Goal: Task Accomplishment & Management: Use online tool/utility

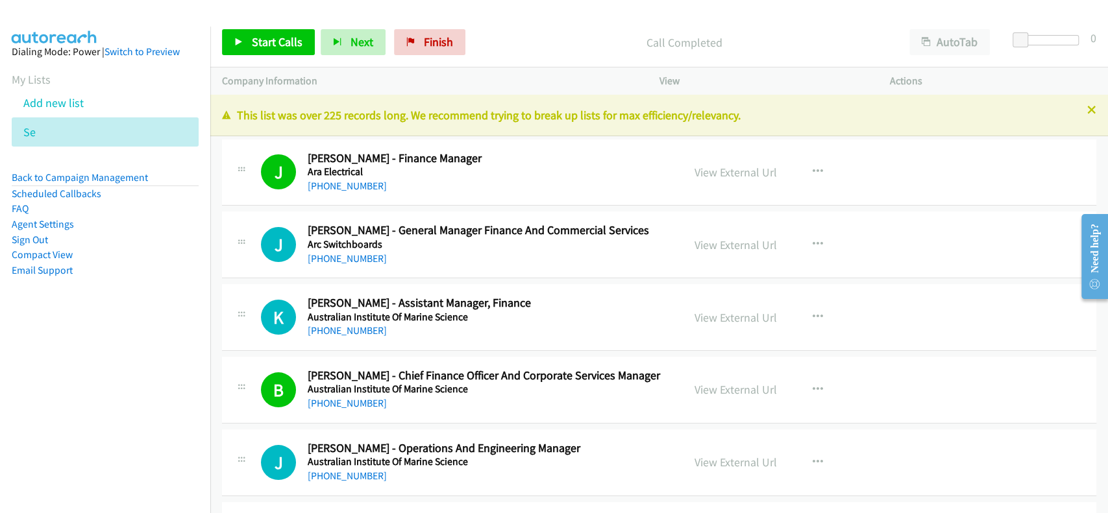
scroll to position [35049, 0]
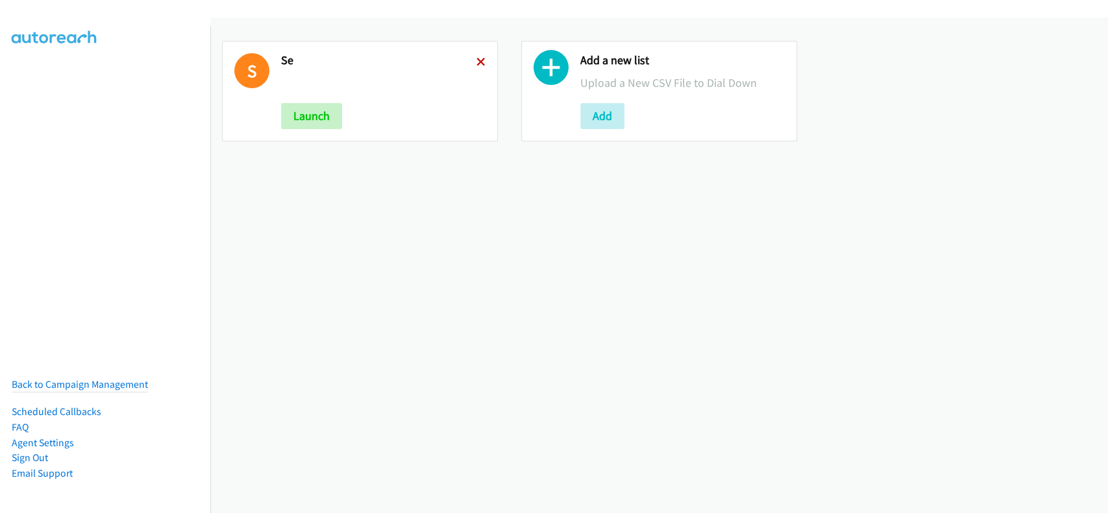
click at [476, 64] on icon at bounding box center [480, 62] width 9 height 9
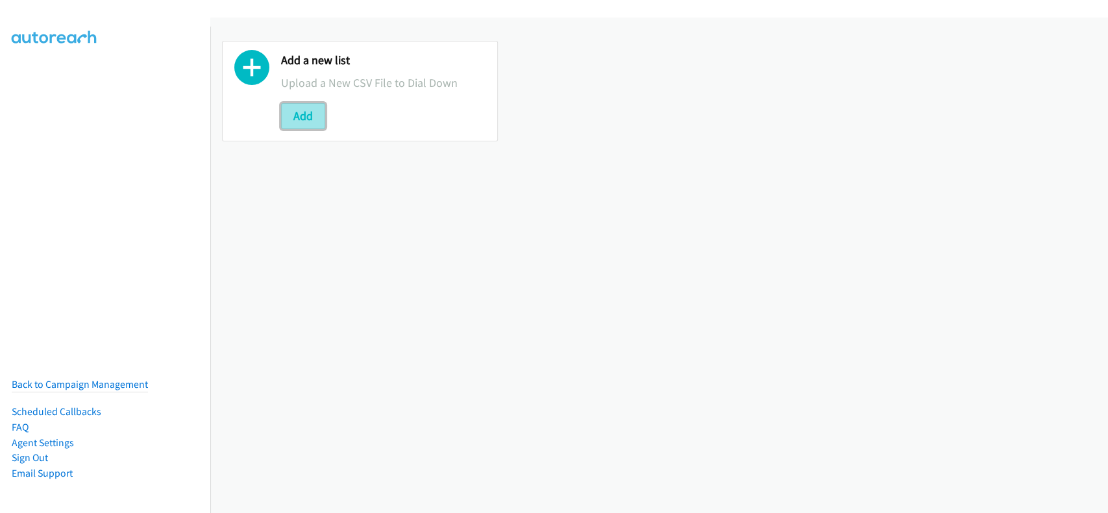
click at [291, 110] on button "Add" at bounding box center [303, 116] width 44 height 26
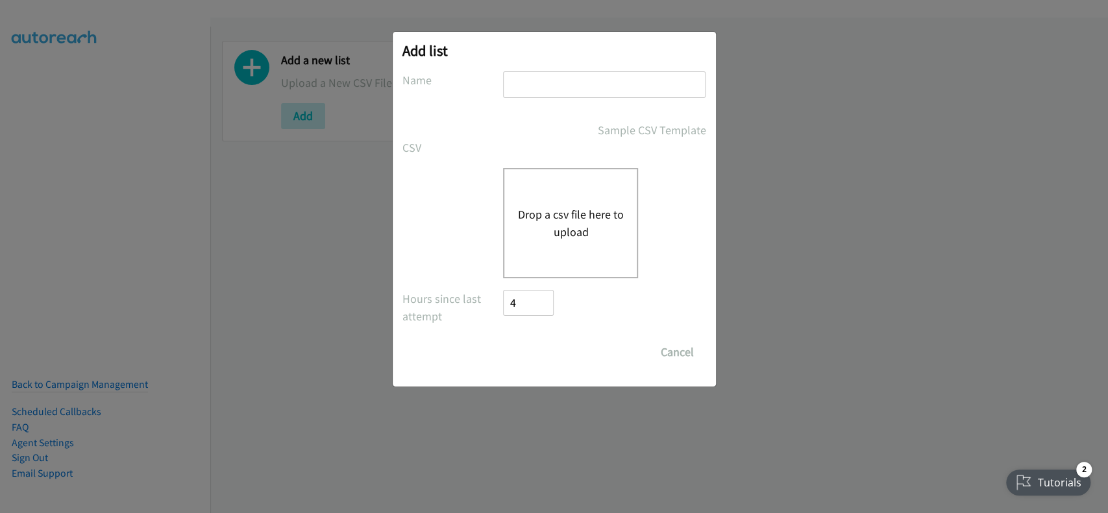
click at [617, 73] on input "text" at bounding box center [604, 84] width 202 height 27
type input "rubrik"
click at [598, 212] on button "Drop a csv file here to upload" at bounding box center [570, 223] width 106 height 35
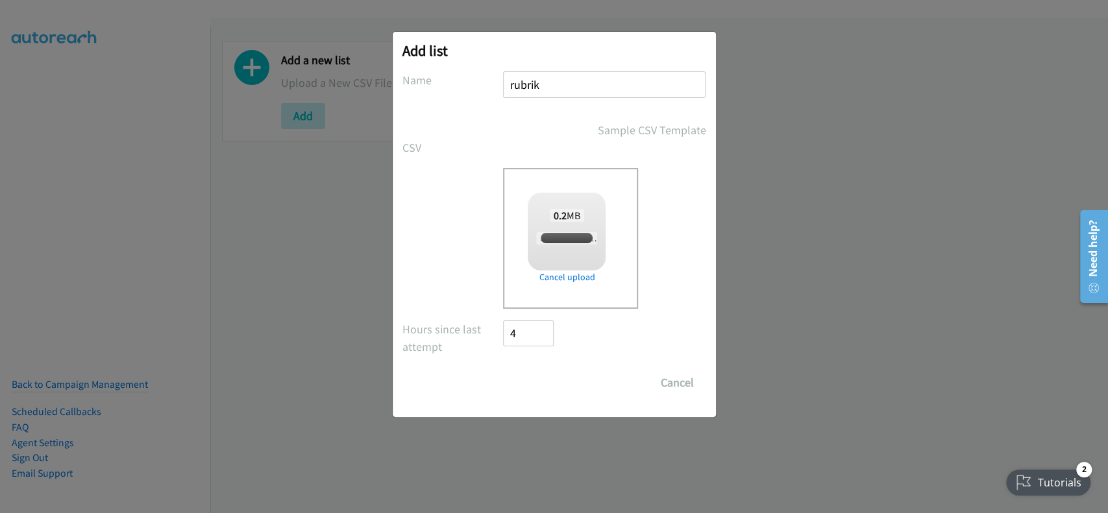
checkbox input "true"
drag, startPoint x: 524, startPoint y: 397, endPoint x: 532, endPoint y: 385, distance: 13.1
click at [526, 391] on div "Add list No phone fields were returned for that Report or List View Please uplo…" at bounding box center [554, 224] width 323 height 385
click at [532, 384] on input "Save List" at bounding box center [538, 383] width 68 height 26
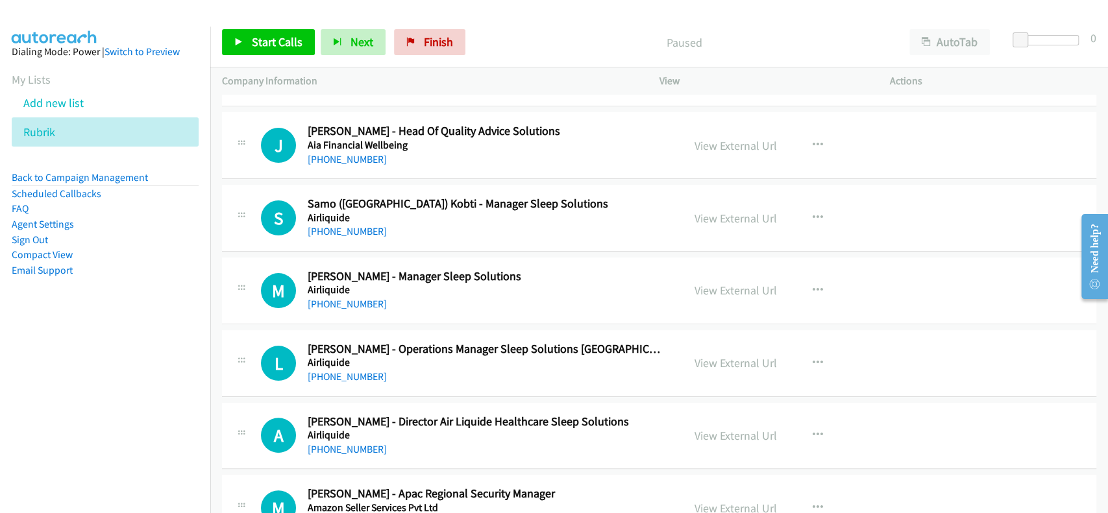
scroll to position [346, 0]
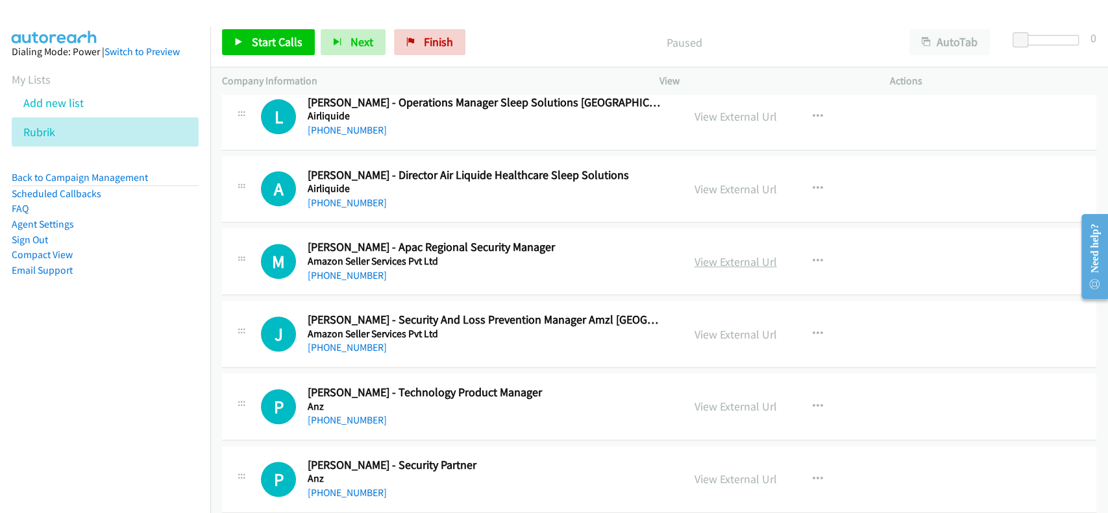
click at [716, 265] on link "View External Url" at bounding box center [735, 261] width 82 height 15
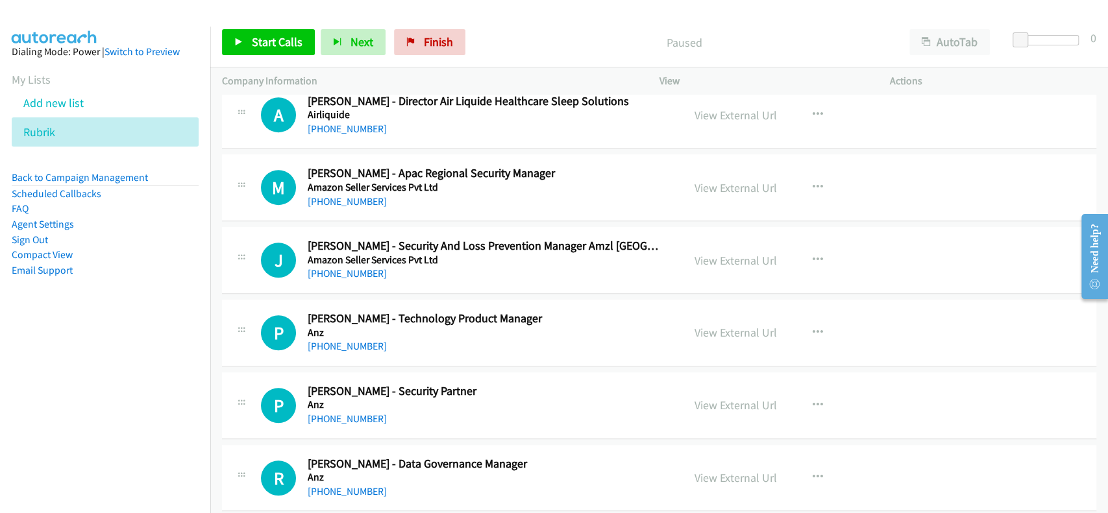
scroll to position [432, 0]
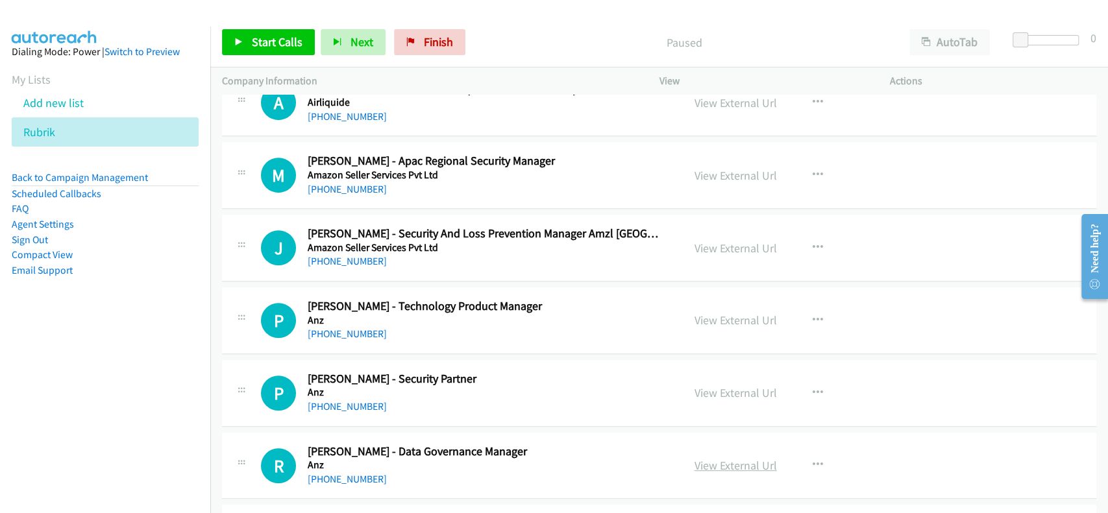
click at [735, 458] on link "View External Url" at bounding box center [735, 465] width 82 height 15
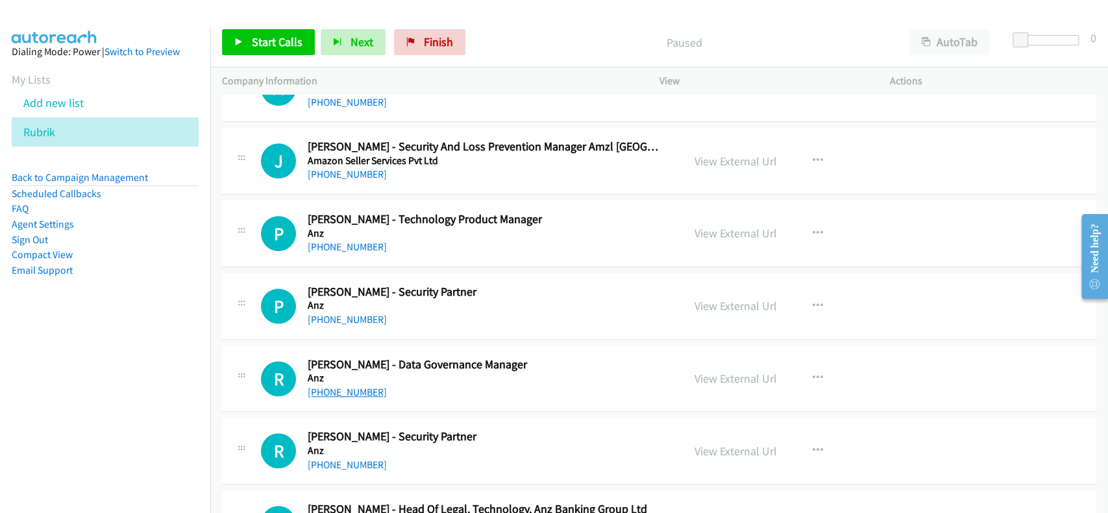
click at [361, 391] on link "[PHONE_NUMBER]" at bounding box center [347, 392] width 79 height 12
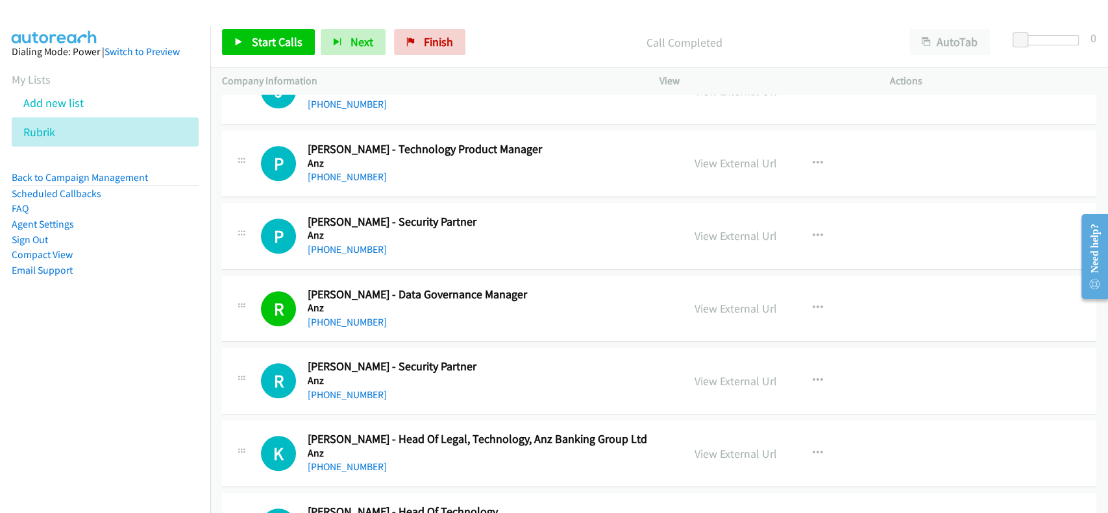
scroll to position [605, 0]
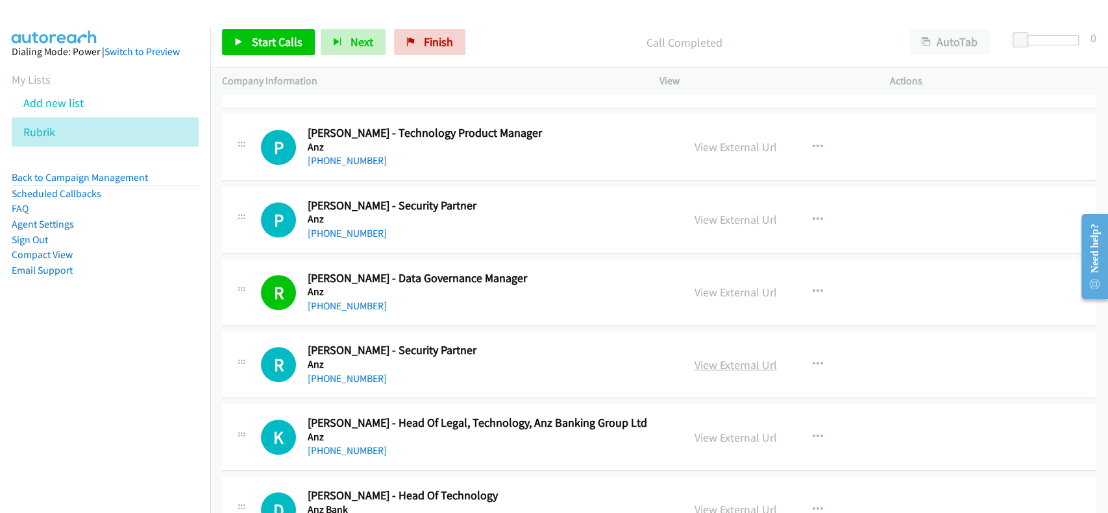
click at [735, 366] on link "View External Url" at bounding box center [735, 365] width 82 height 15
click at [350, 373] on link "[PHONE_NUMBER]" at bounding box center [347, 379] width 79 height 12
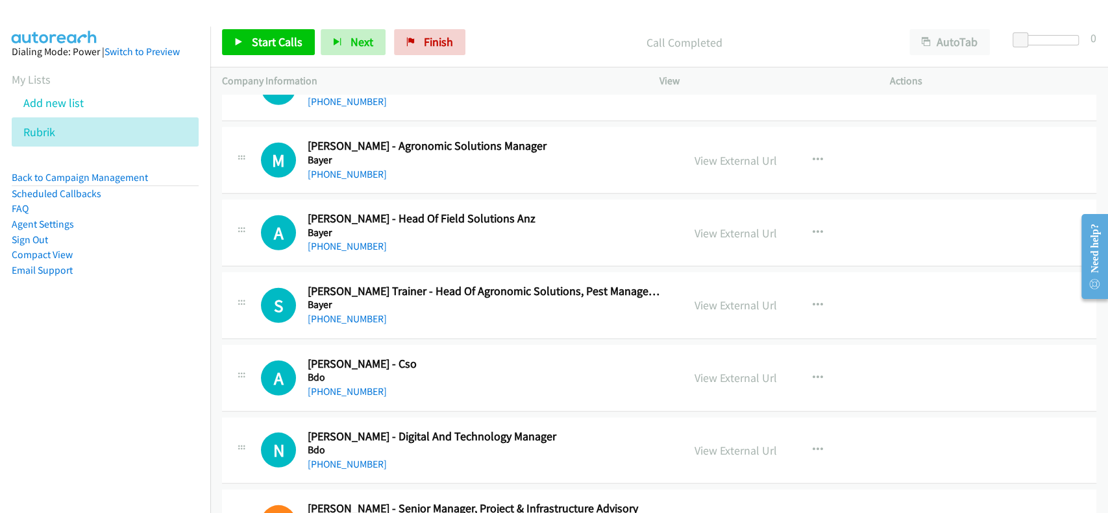
scroll to position [2423, 0]
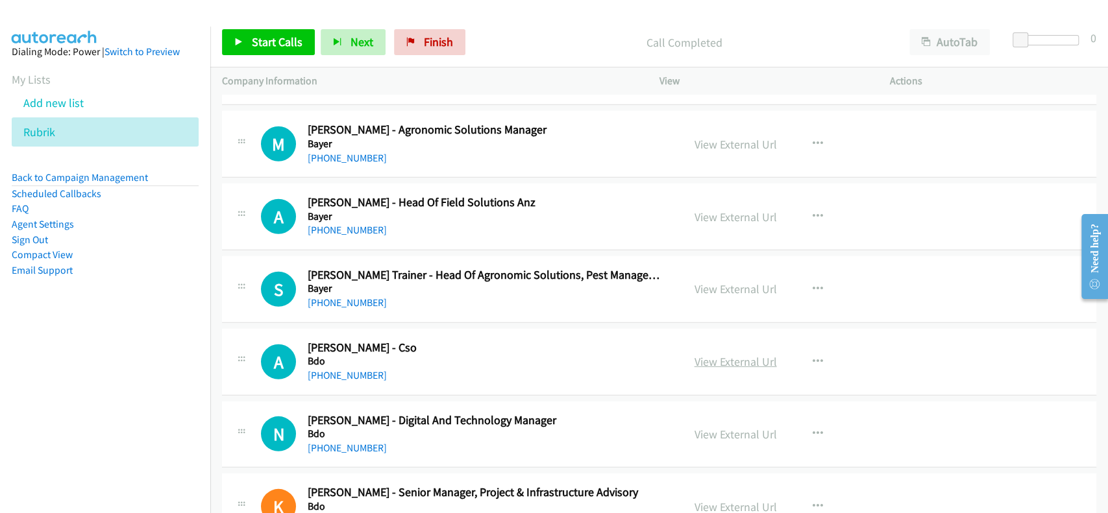
click at [733, 358] on link "View External Url" at bounding box center [735, 361] width 82 height 15
click at [755, 432] on link "View External Url" at bounding box center [735, 434] width 82 height 15
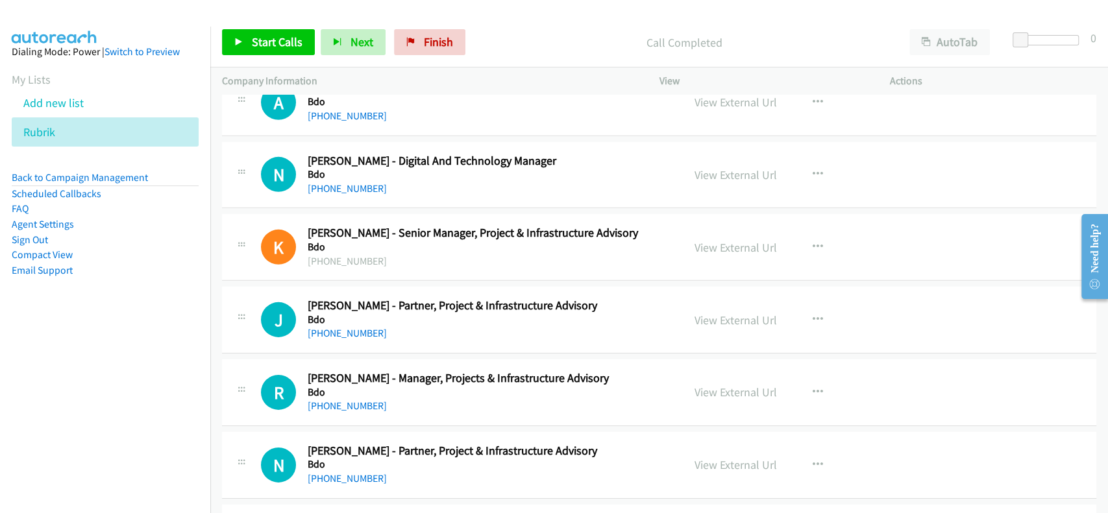
scroll to position [2769, 0]
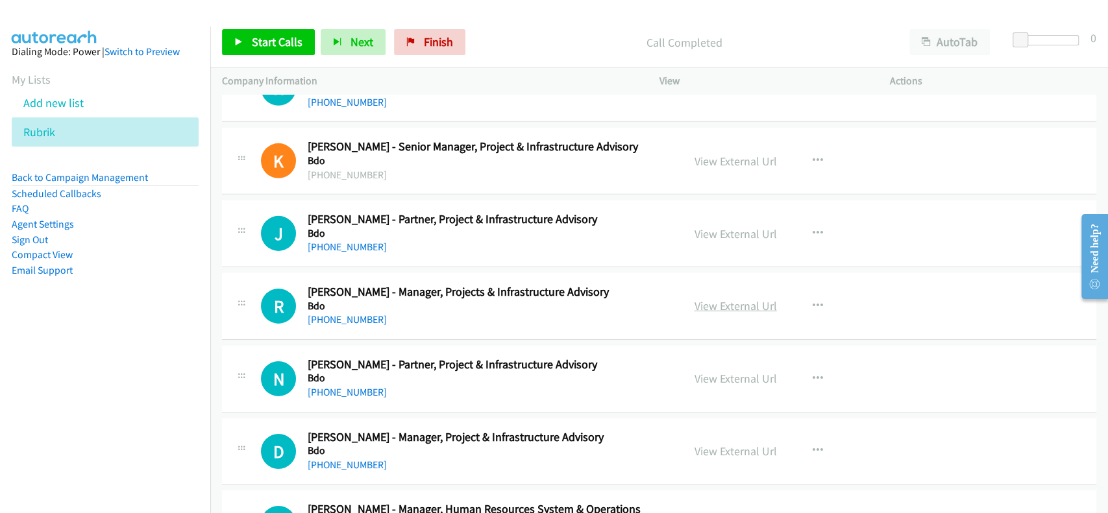
click at [709, 299] on link "View External Url" at bounding box center [735, 306] width 82 height 15
click at [348, 323] on div "[PHONE_NUMBER]" at bounding box center [486, 320] width 357 height 16
click at [349, 319] on link "[PHONE_NUMBER]" at bounding box center [347, 319] width 79 height 12
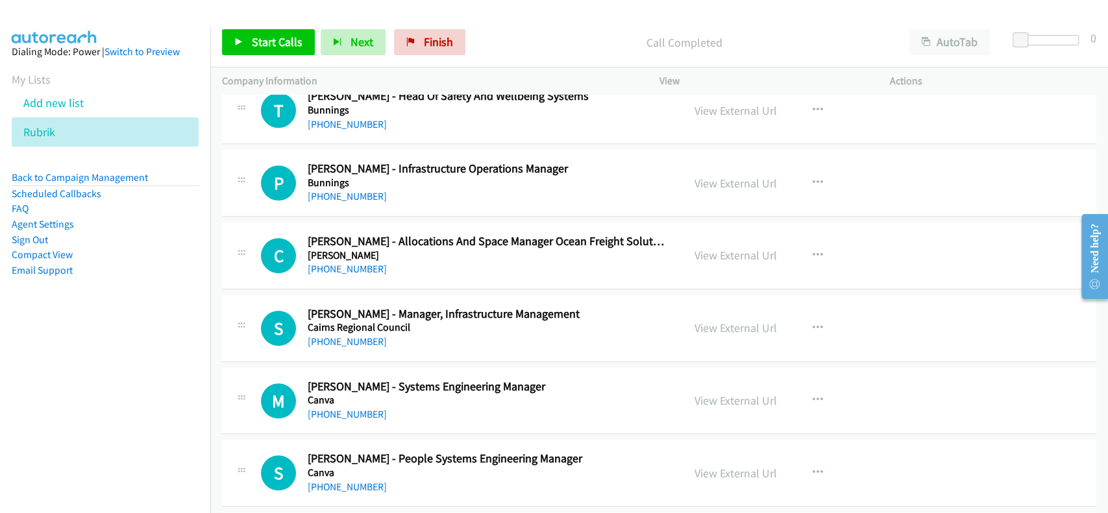
scroll to position [4066, 0]
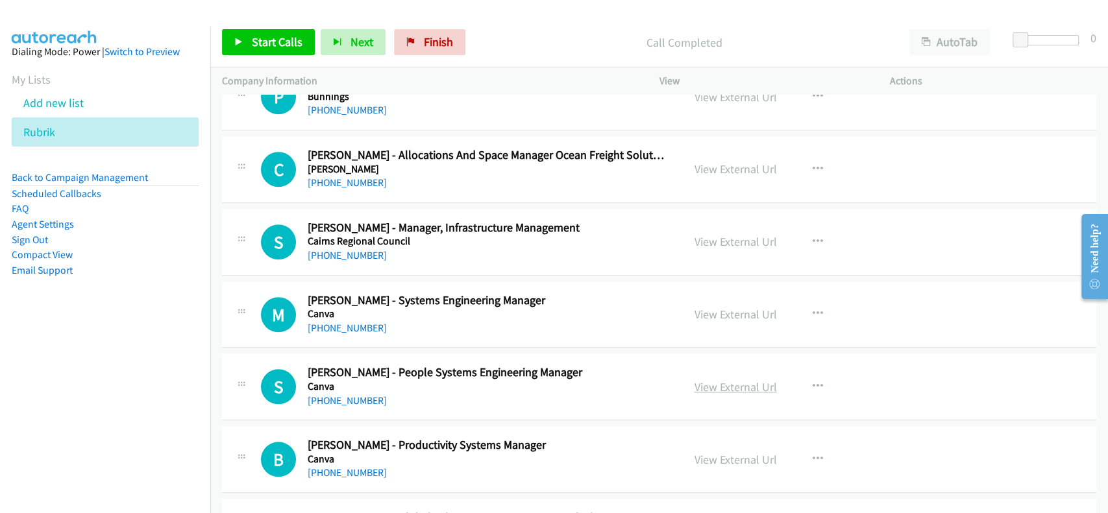
click at [715, 380] on link "View External Url" at bounding box center [735, 387] width 82 height 15
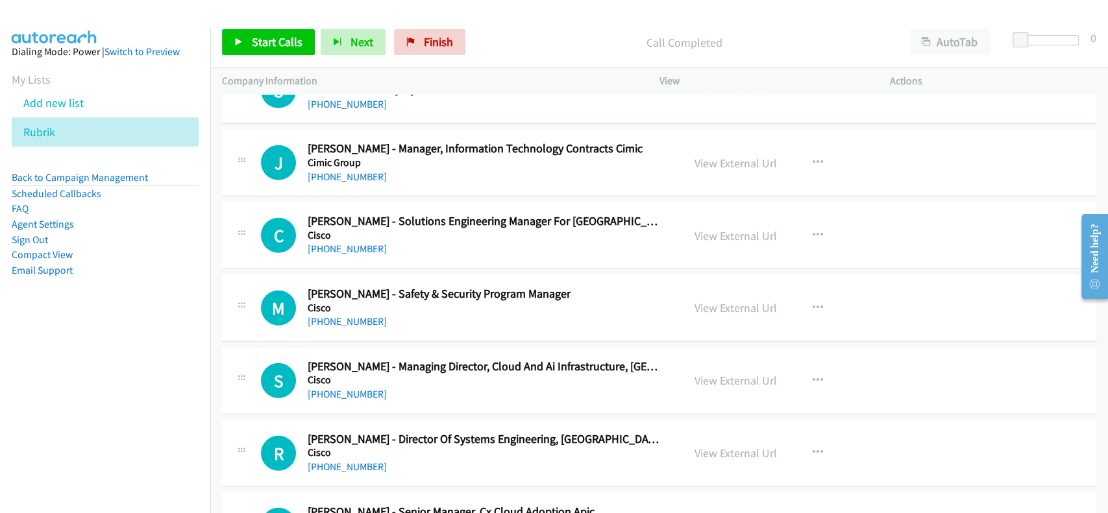
scroll to position [5538, 0]
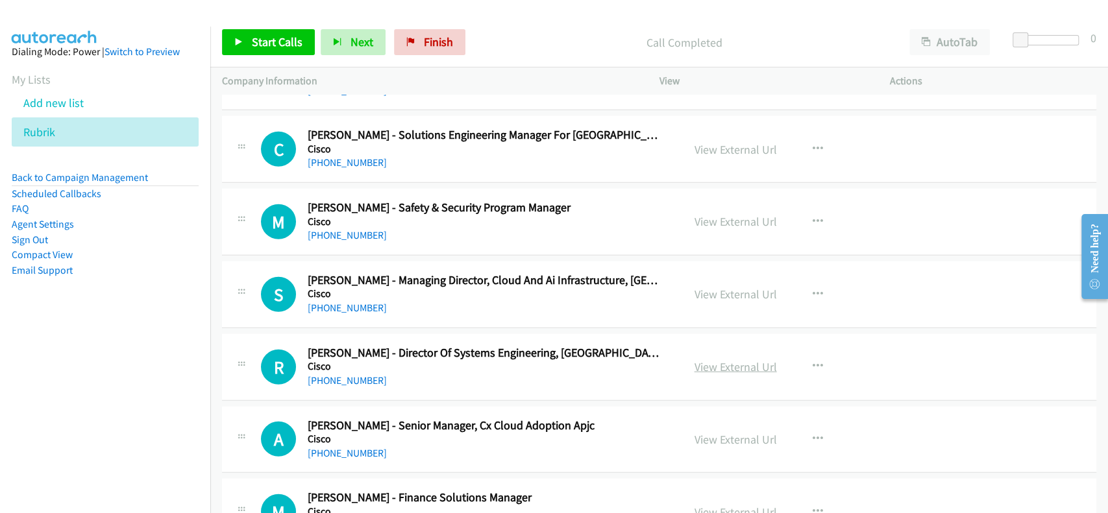
click at [705, 360] on link "View External Url" at bounding box center [735, 367] width 82 height 15
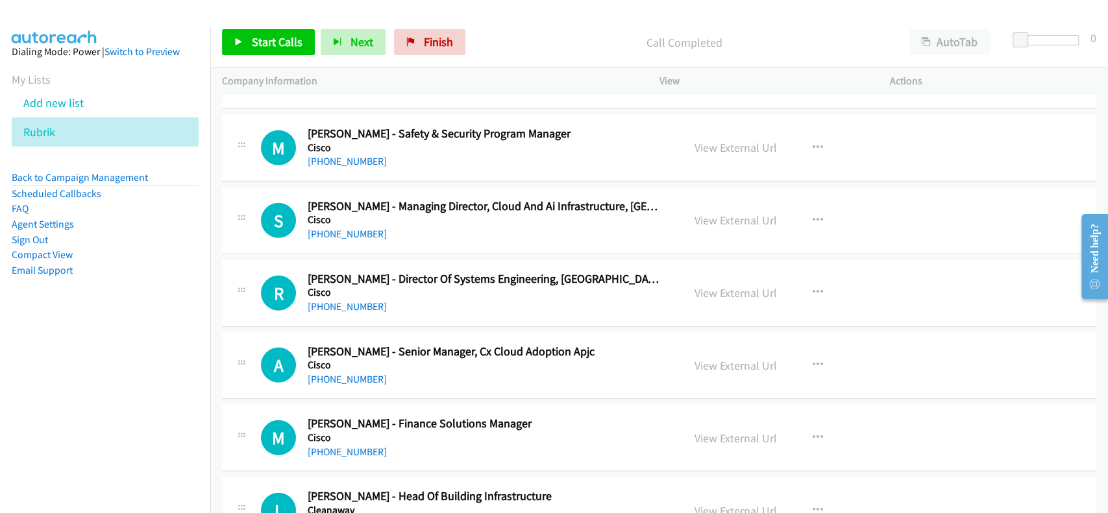
scroll to position [5624, 0]
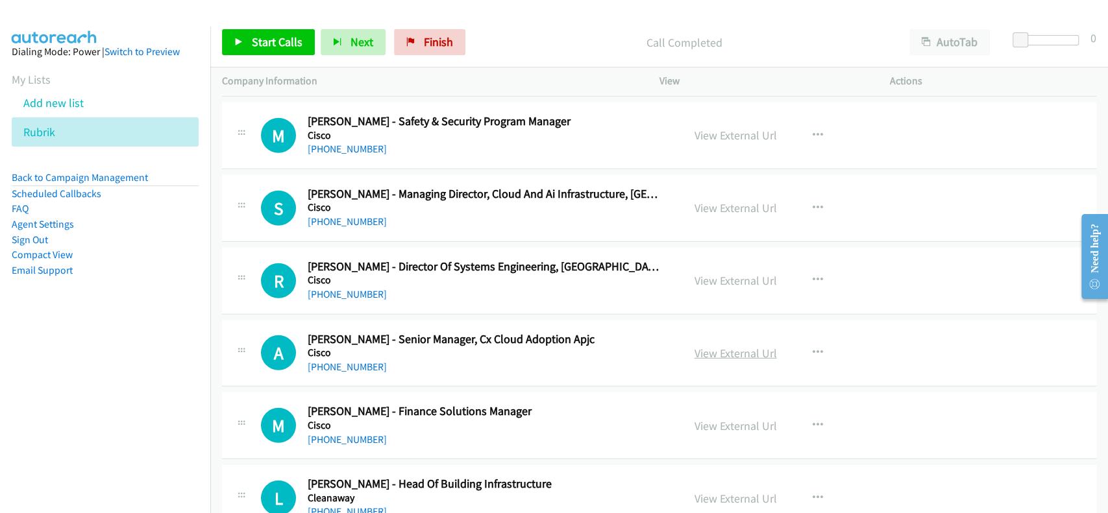
click at [711, 346] on link "View External Url" at bounding box center [735, 353] width 82 height 15
click at [350, 288] on link "[PHONE_NUMBER]" at bounding box center [347, 294] width 79 height 12
click at [715, 417] on div "View External Url" at bounding box center [735, 426] width 82 height 18
click at [715, 421] on link "View External Url" at bounding box center [735, 426] width 82 height 15
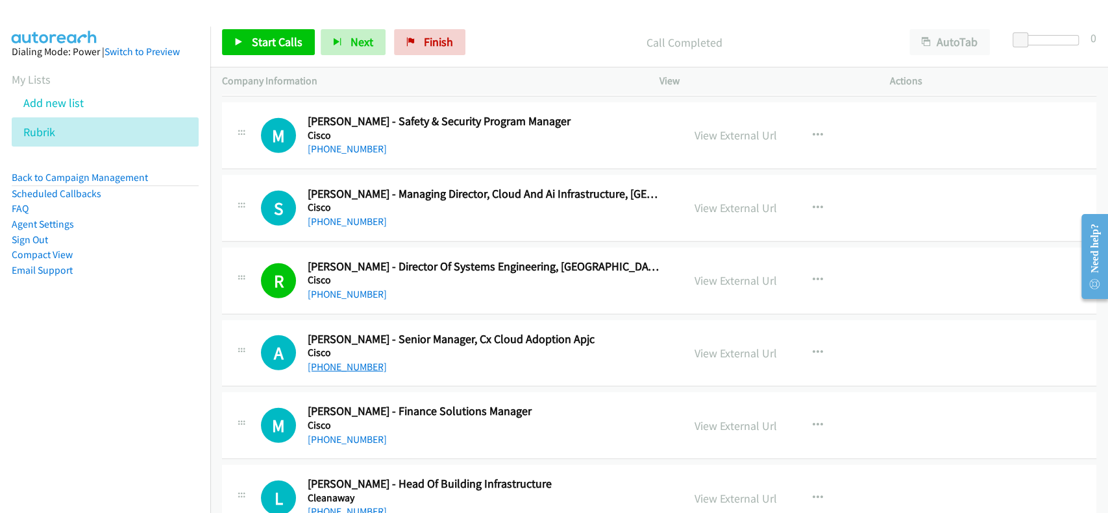
click at [356, 363] on link "[PHONE_NUMBER]" at bounding box center [347, 367] width 79 height 12
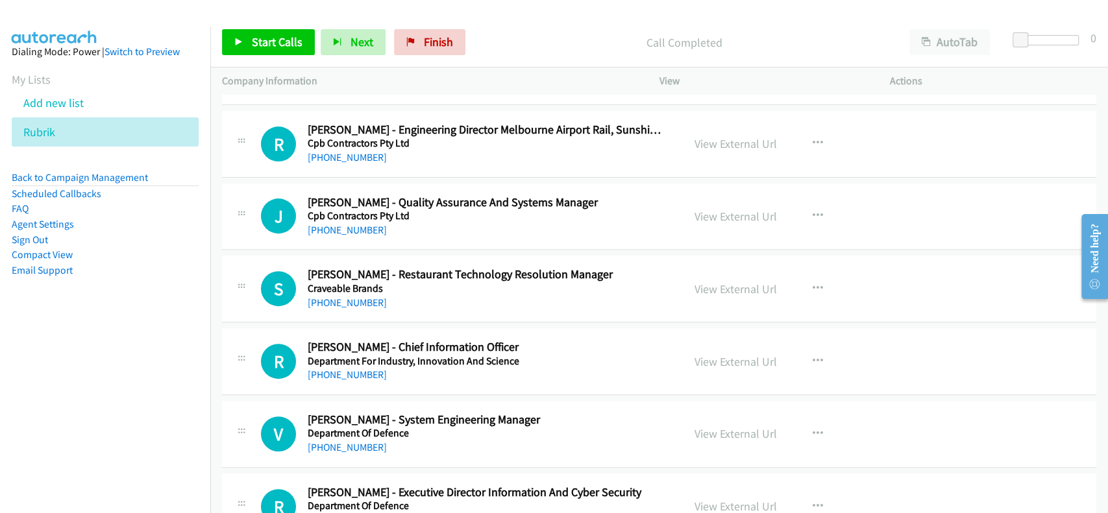
scroll to position [7009, 0]
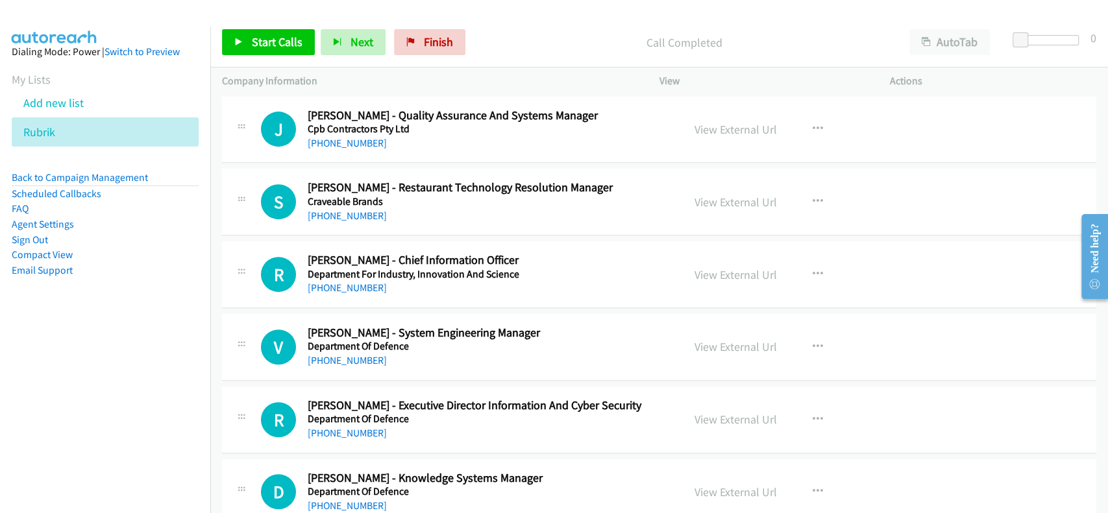
click at [683, 340] on div "View External Url View External Url Schedule/Manage Callback Start Calls Here R…" at bounding box center [804, 347] width 242 height 43
click at [702, 329] on div "View External Url View External Url Schedule/Manage Callback Start Calls Here R…" at bounding box center [804, 347] width 242 height 43
click at [716, 339] on link "View External Url" at bounding box center [735, 346] width 82 height 15
click at [358, 354] on link "[PHONE_NUMBER]" at bounding box center [347, 360] width 79 height 12
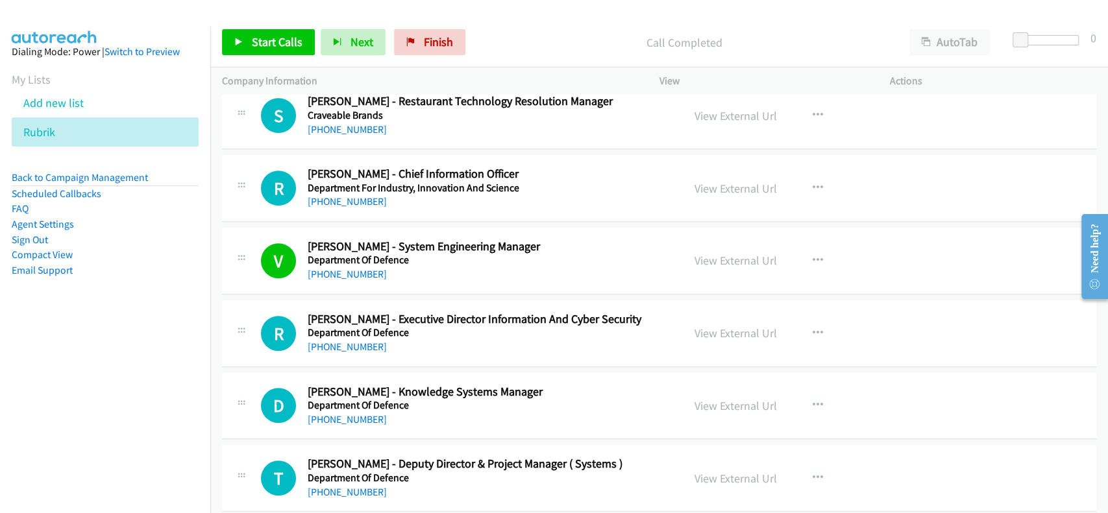
scroll to position [7182, 0]
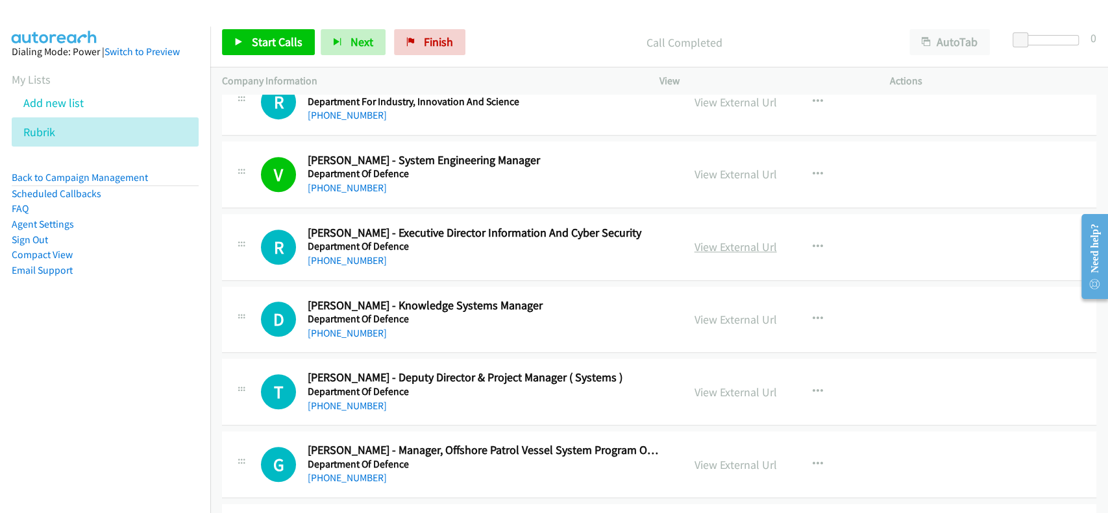
click at [714, 239] on link "View External Url" at bounding box center [735, 246] width 82 height 15
click at [356, 254] on link "[PHONE_NUMBER]" at bounding box center [347, 260] width 79 height 12
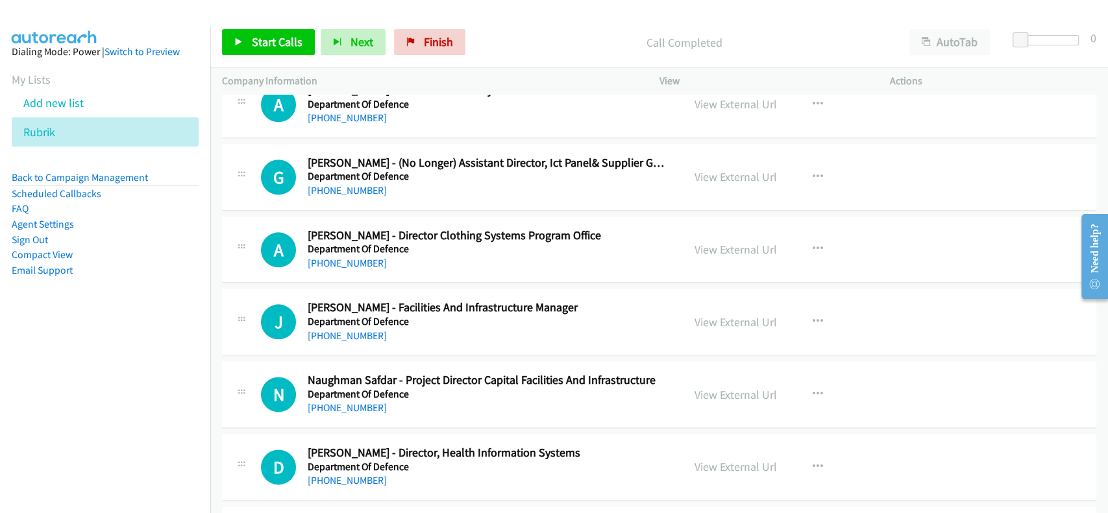
scroll to position [7701, 0]
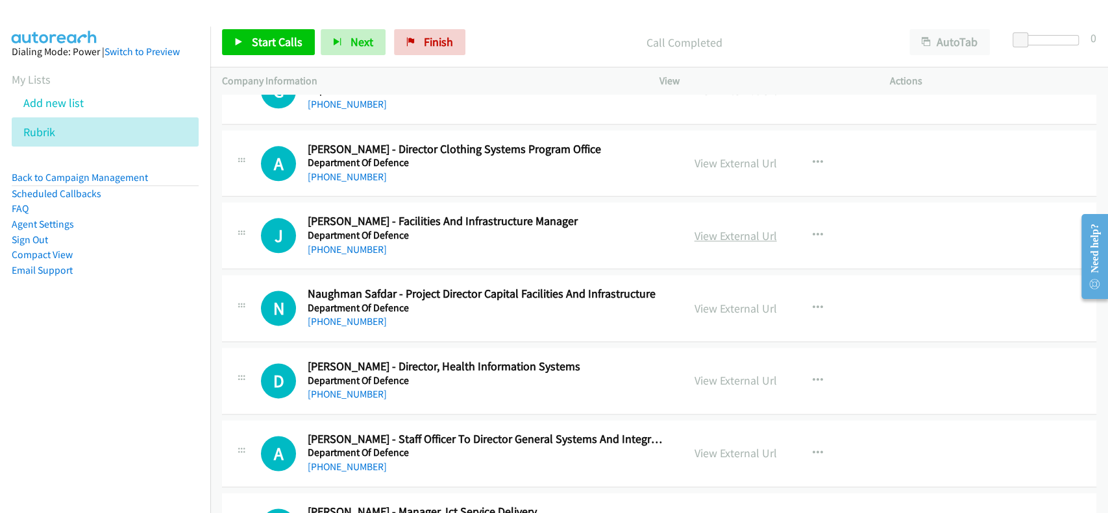
click at [726, 228] on link "View External Url" at bounding box center [735, 235] width 82 height 15
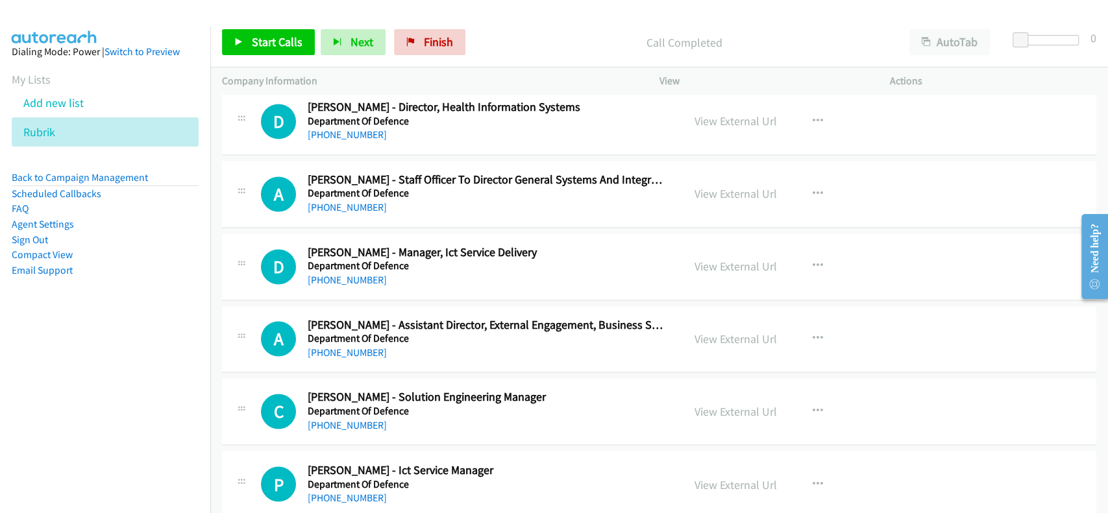
scroll to position [8047, 0]
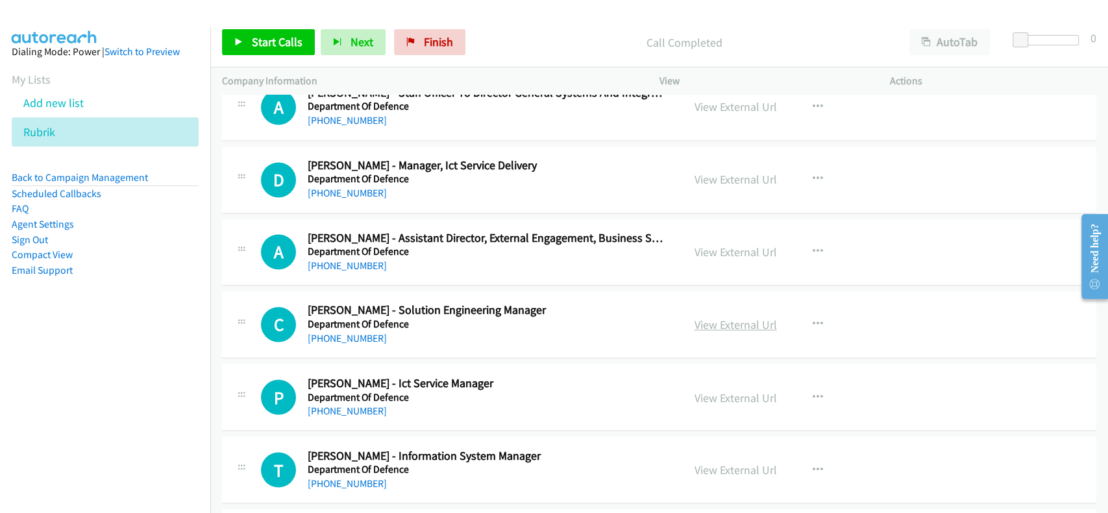
drag, startPoint x: 752, startPoint y: 312, endPoint x: 701, endPoint y: 322, distance: 51.5
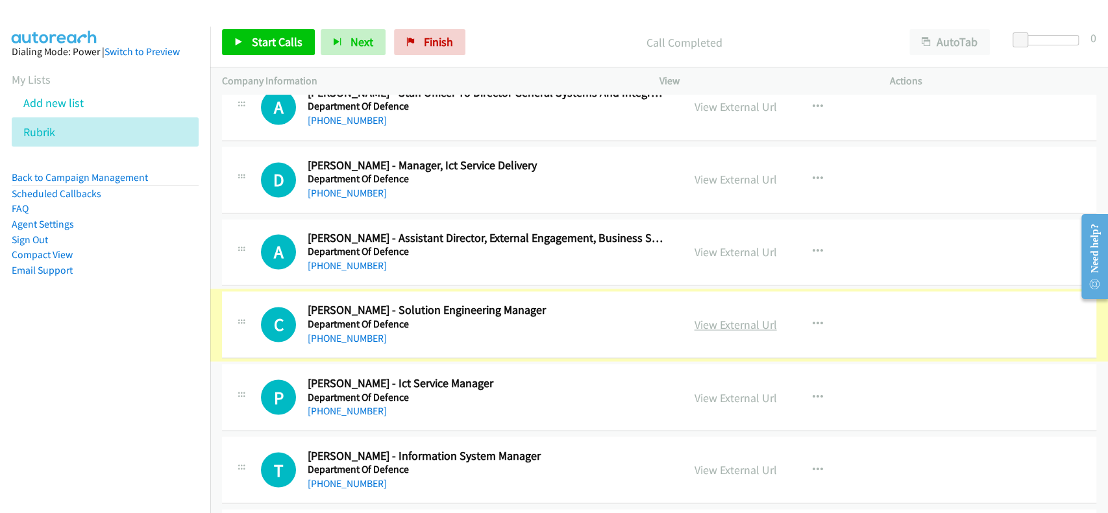
click at [711, 317] on link "View External Url" at bounding box center [735, 324] width 82 height 15
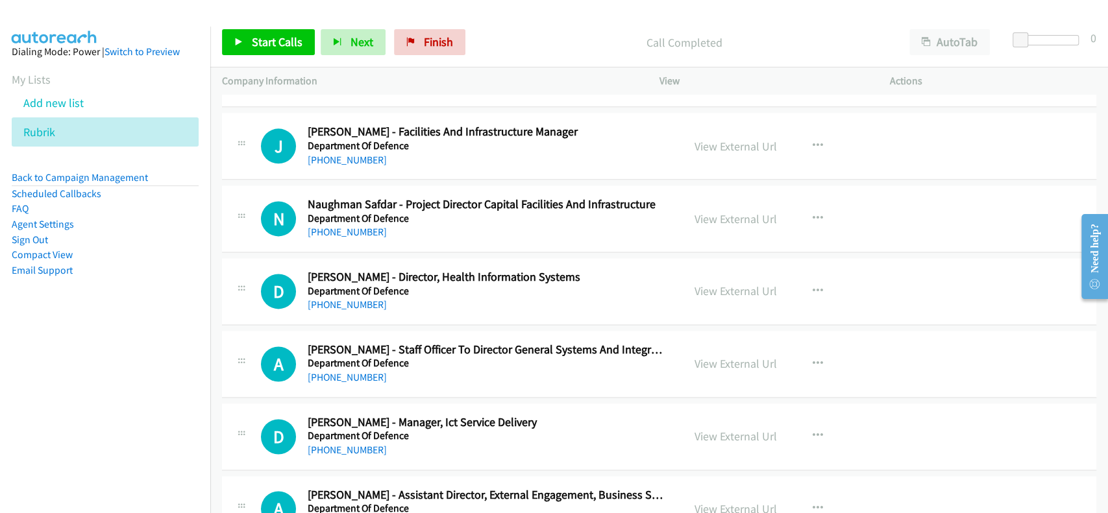
scroll to position [7788, 0]
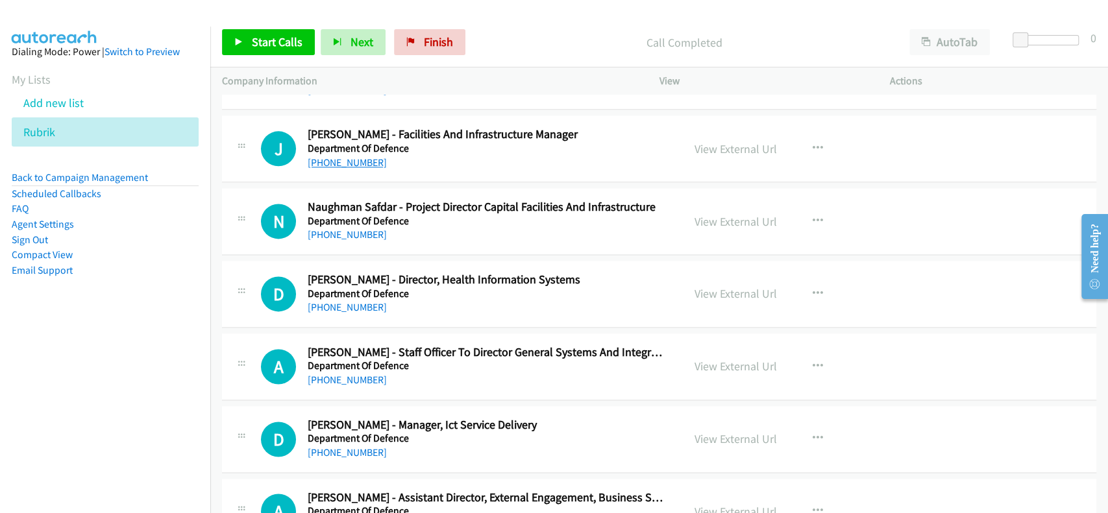
click at [361, 156] on link "[PHONE_NUMBER]" at bounding box center [347, 162] width 79 height 12
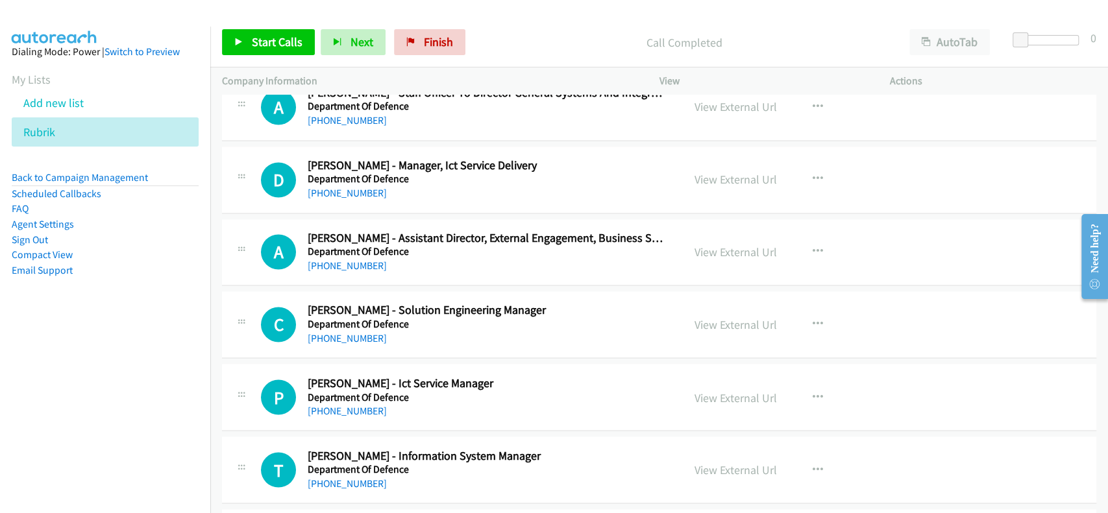
scroll to position [8134, 0]
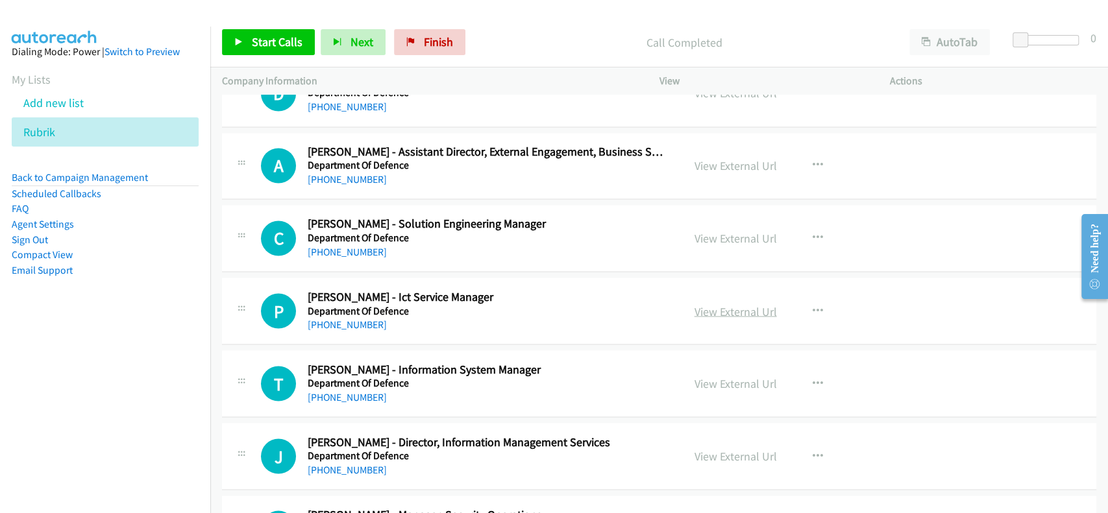
click at [749, 304] on link "View External Url" at bounding box center [735, 311] width 82 height 15
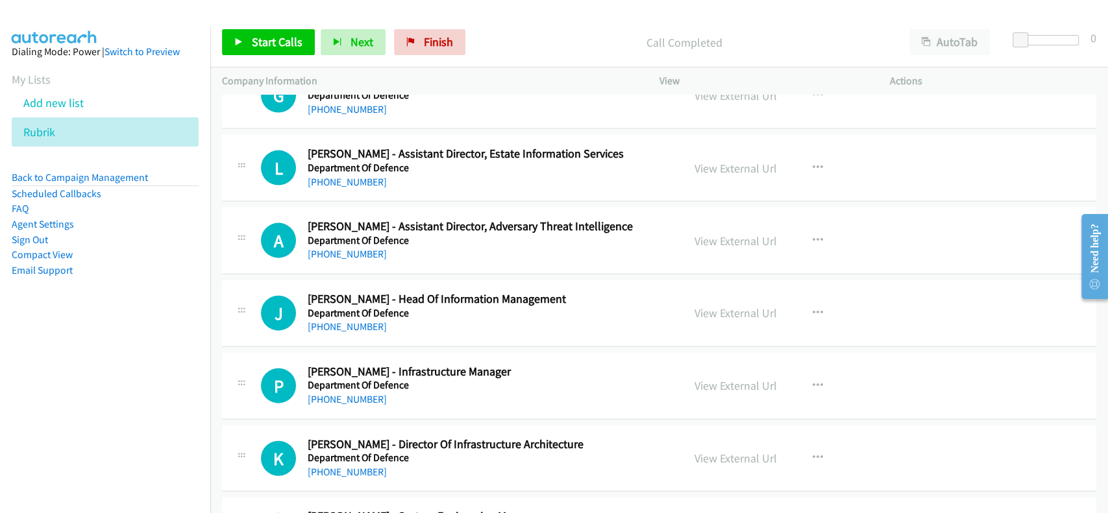
scroll to position [8653, 0]
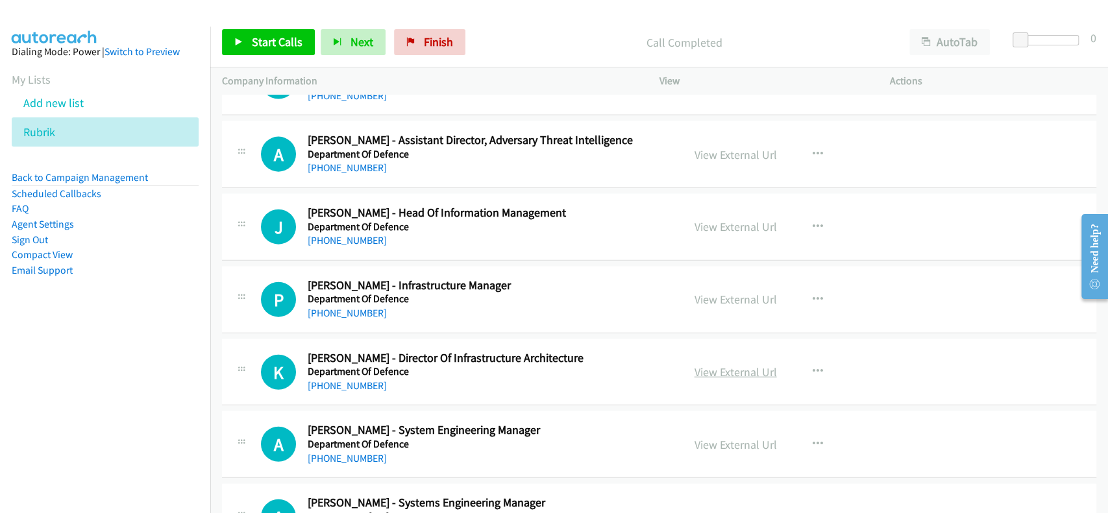
click at [695, 365] on link "View External Url" at bounding box center [735, 372] width 82 height 15
click at [346, 380] on link "[PHONE_NUMBER]" at bounding box center [347, 386] width 79 height 12
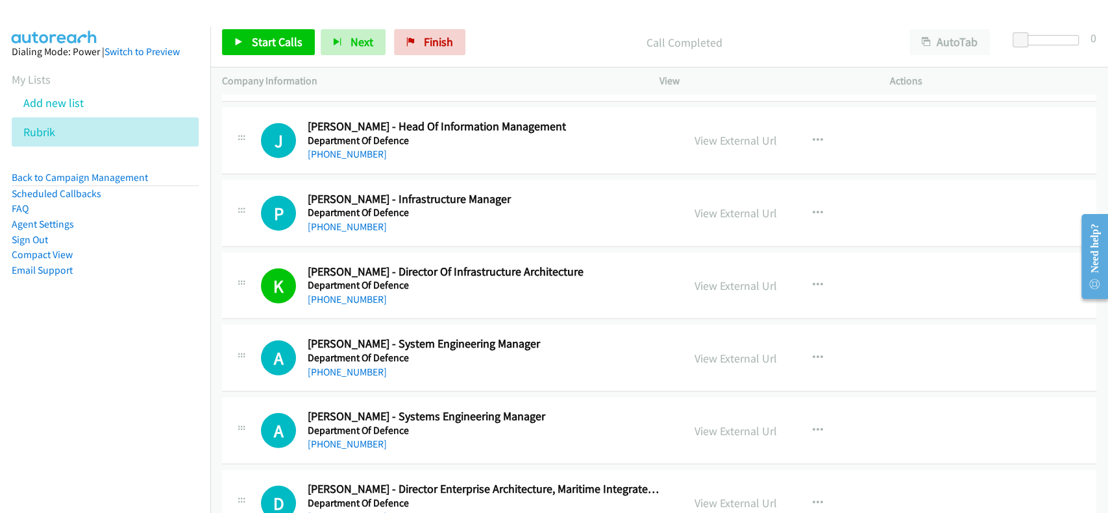
scroll to position [8826, 0]
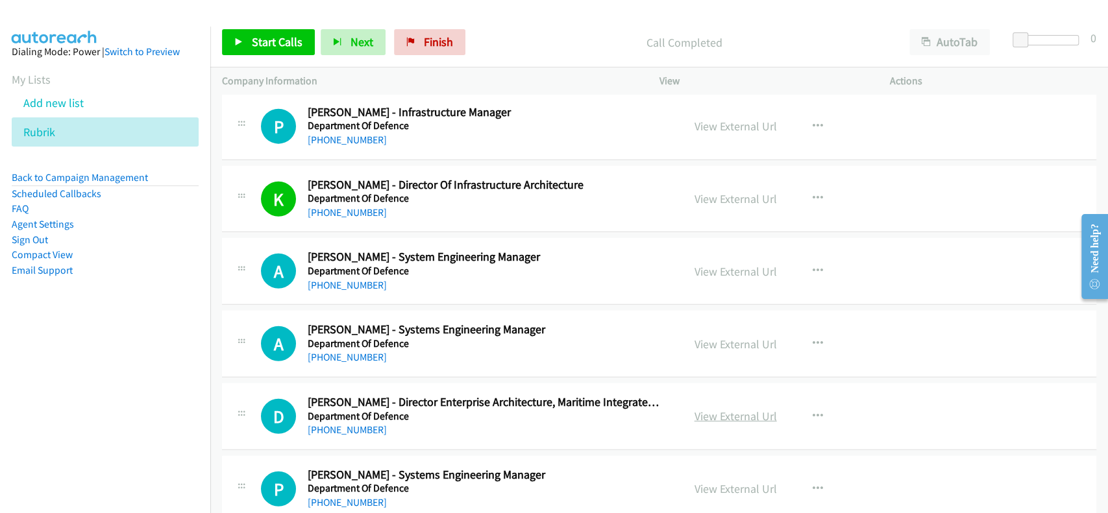
click at [733, 409] on link "View External Url" at bounding box center [735, 416] width 82 height 15
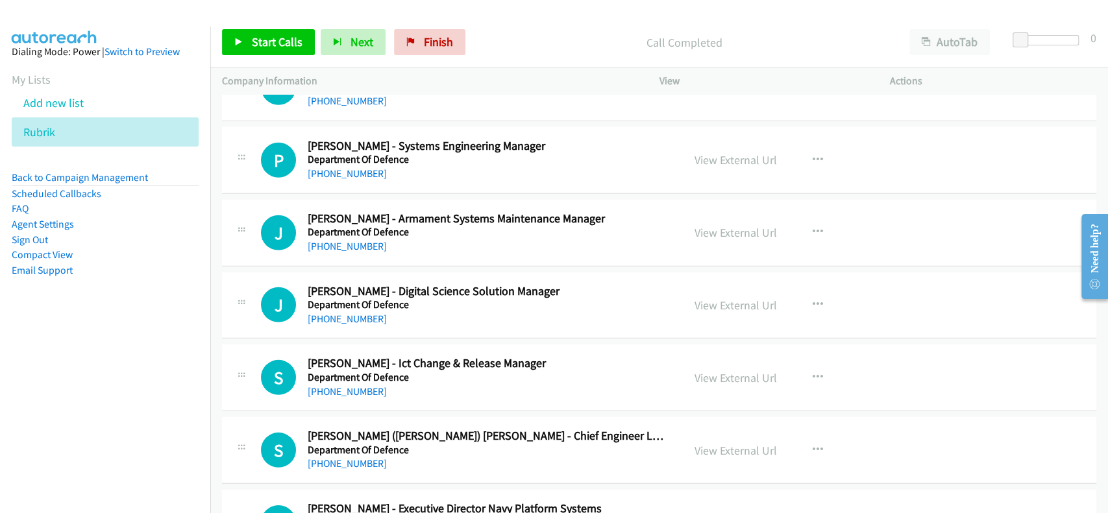
scroll to position [9172, 0]
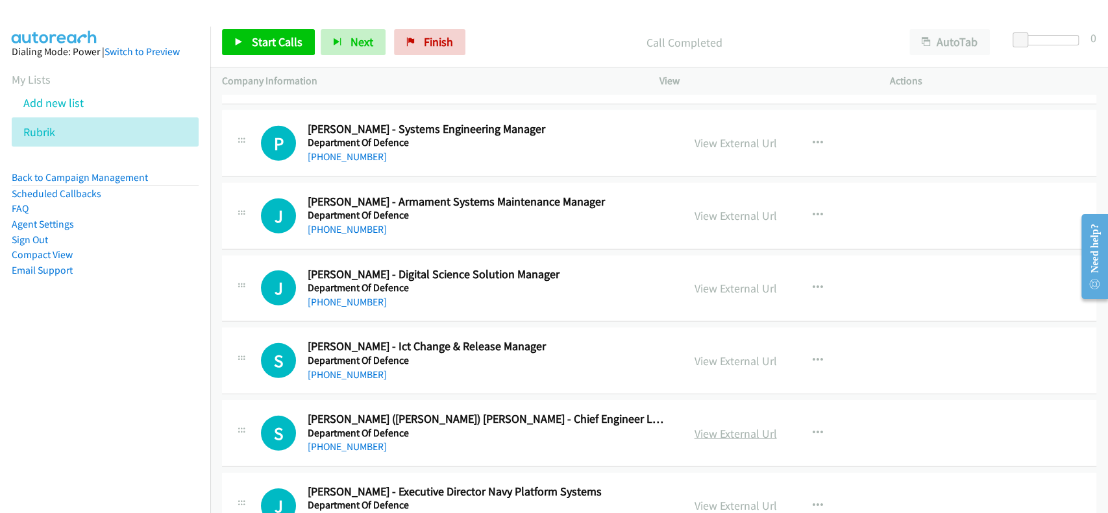
click at [745, 428] on link "View External Url" at bounding box center [735, 433] width 82 height 15
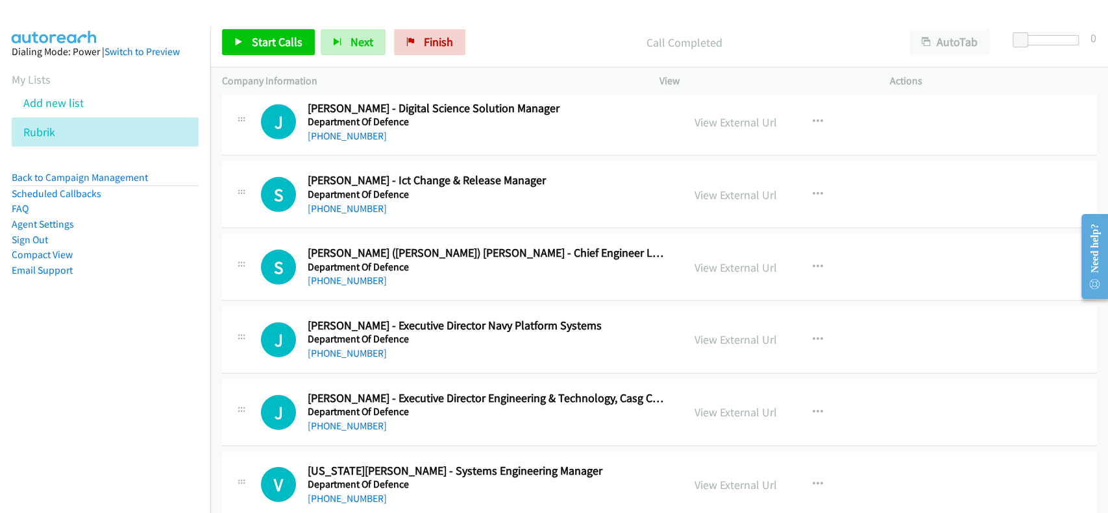
scroll to position [9345, 0]
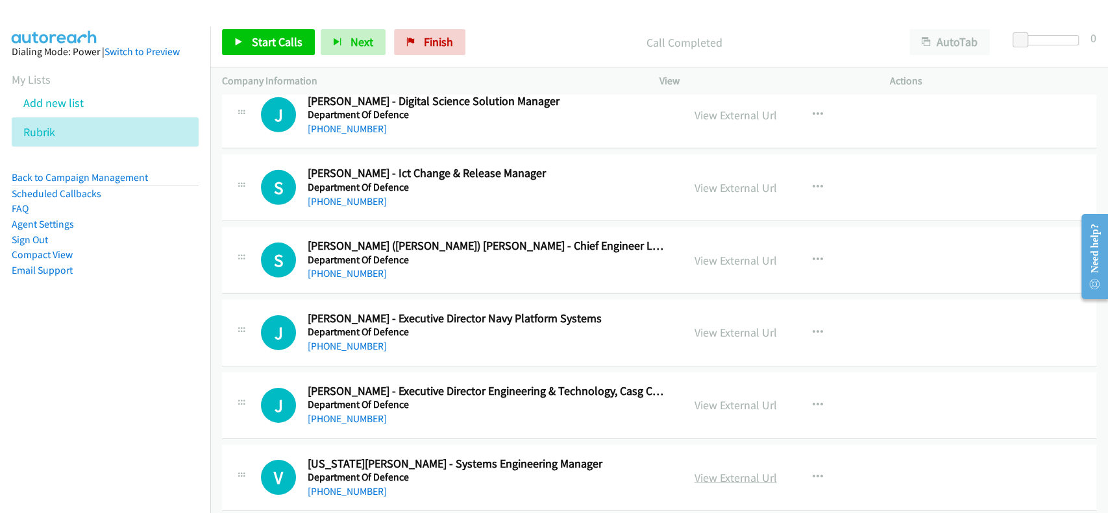
click at [716, 471] on link "View External Url" at bounding box center [735, 478] width 82 height 15
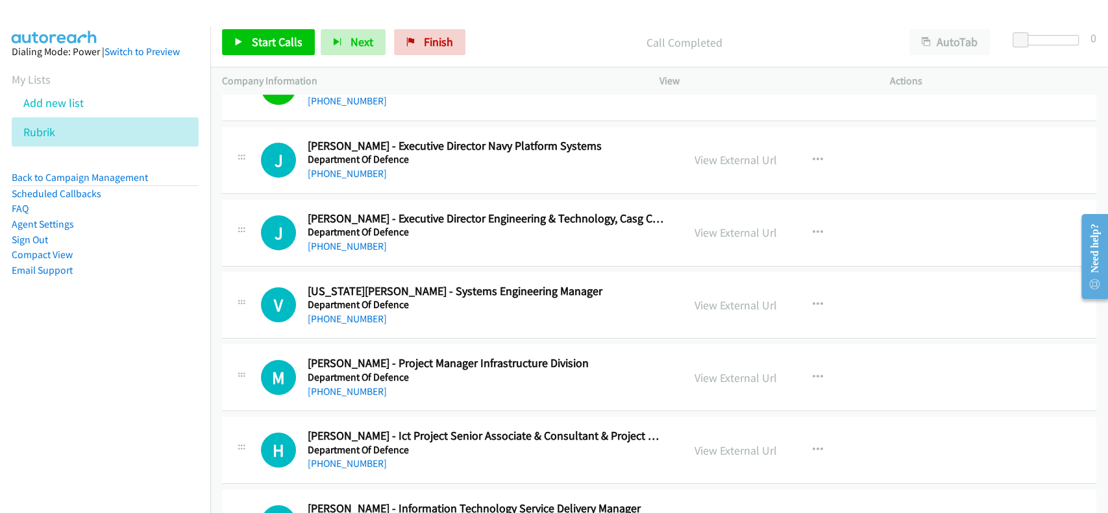
scroll to position [9605, 0]
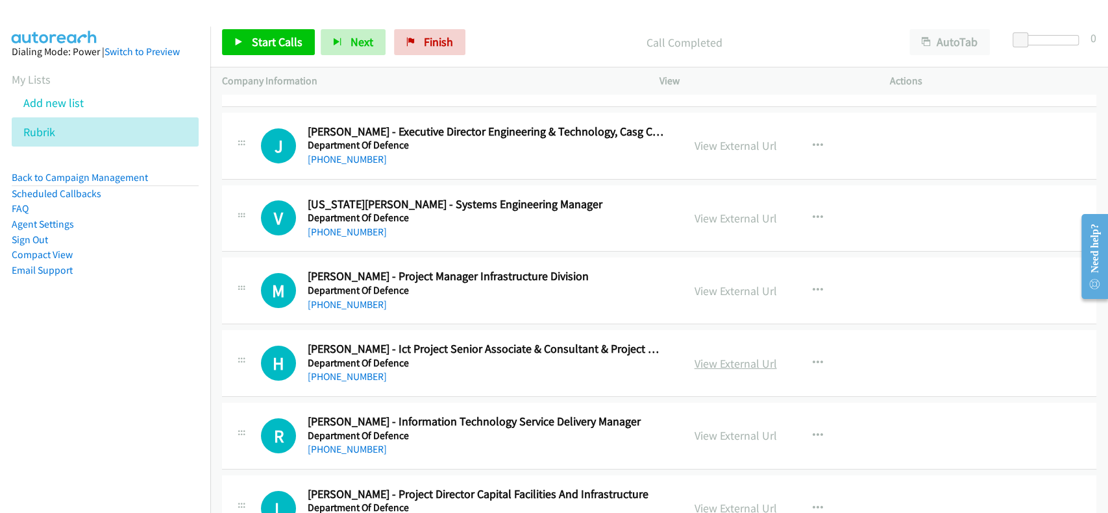
click at [709, 356] on link "View External Url" at bounding box center [735, 363] width 82 height 15
click at [348, 371] on link "[PHONE_NUMBER]" at bounding box center [347, 377] width 79 height 12
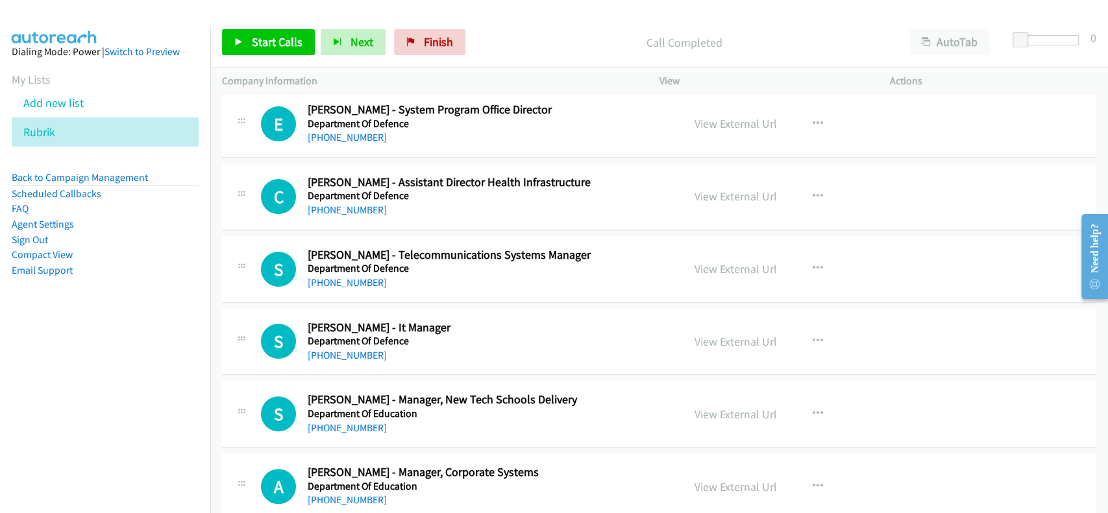
scroll to position [10297, 0]
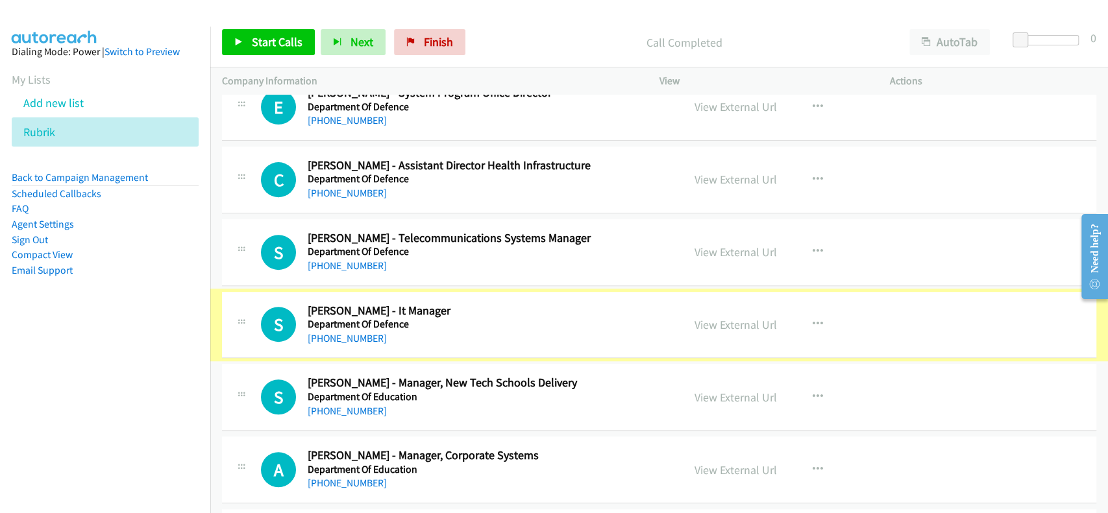
click at [719, 319] on link "View External Url" at bounding box center [735, 324] width 82 height 15
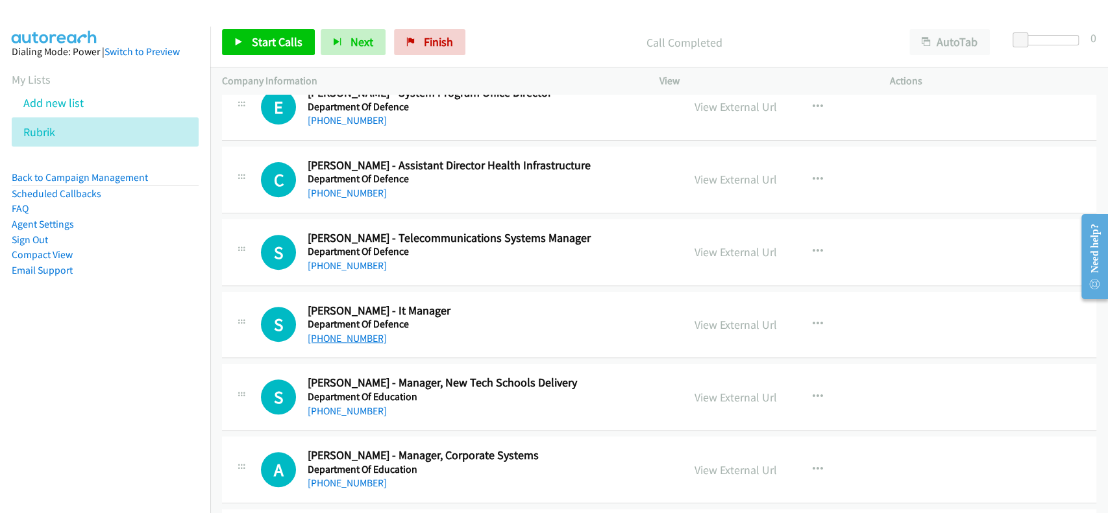
click at [342, 332] on link "[PHONE_NUMBER]" at bounding box center [347, 338] width 79 height 12
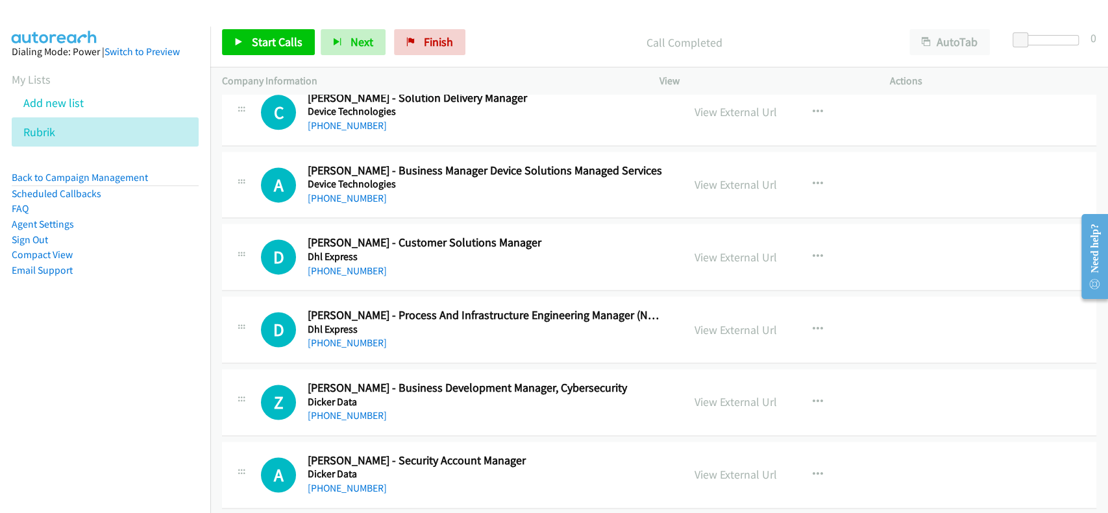
scroll to position [11249, 0]
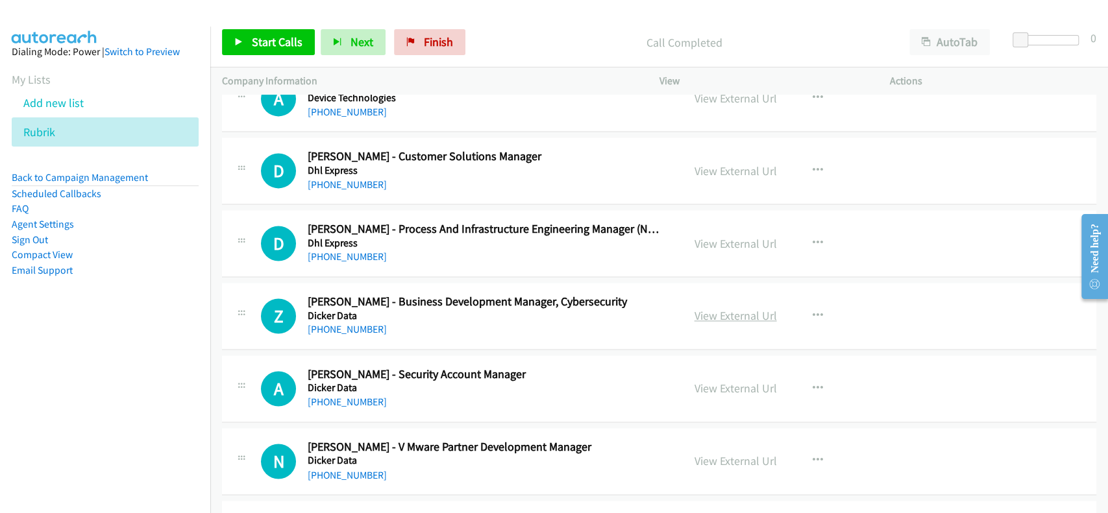
click at [724, 308] on link "View External Url" at bounding box center [735, 315] width 82 height 15
click at [356, 323] on link "[PHONE_NUMBER]" at bounding box center [347, 329] width 79 height 12
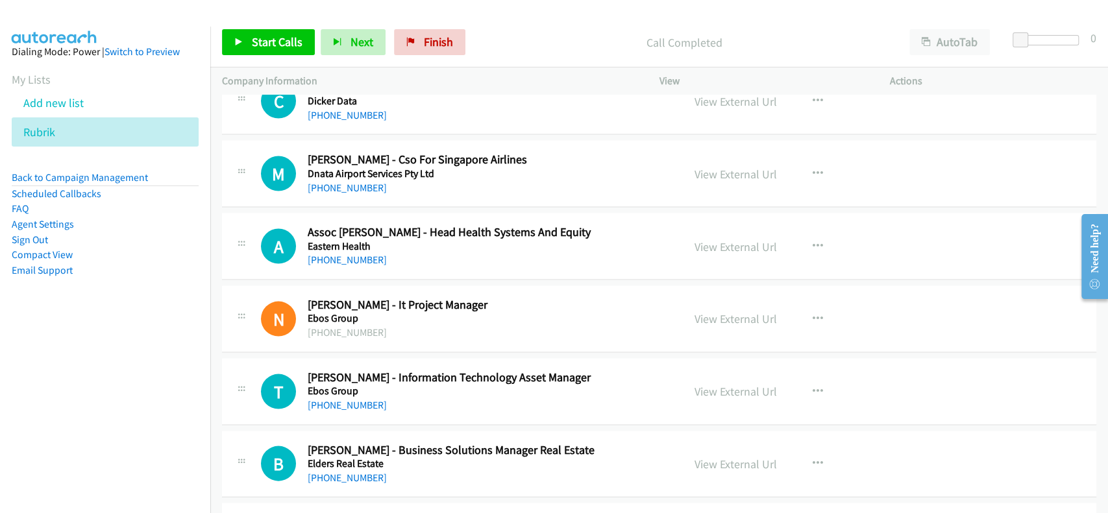
scroll to position [11768, 0]
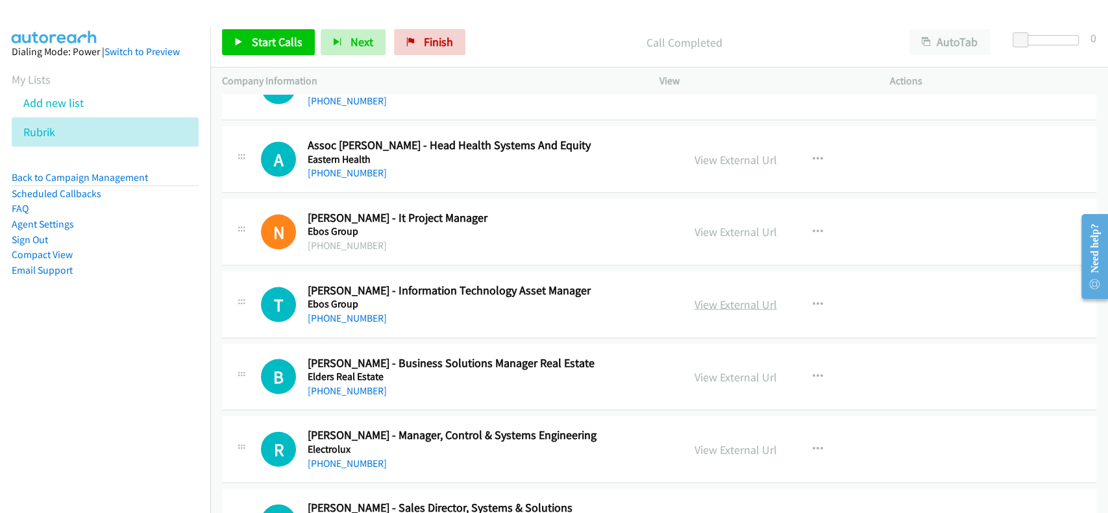
click at [722, 297] on link "View External Url" at bounding box center [735, 304] width 82 height 15
click at [338, 312] on link "[PHONE_NUMBER]" at bounding box center [347, 318] width 79 height 12
drag, startPoint x: 327, startPoint y: 290, endPoint x: 337, endPoint y: 304, distance: 16.7
click at [334, 312] on link "[PHONE_NUMBER]" at bounding box center [347, 318] width 79 height 12
click at [337, 312] on link "[PHONE_NUMBER]" at bounding box center [347, 318] width 79 height 12
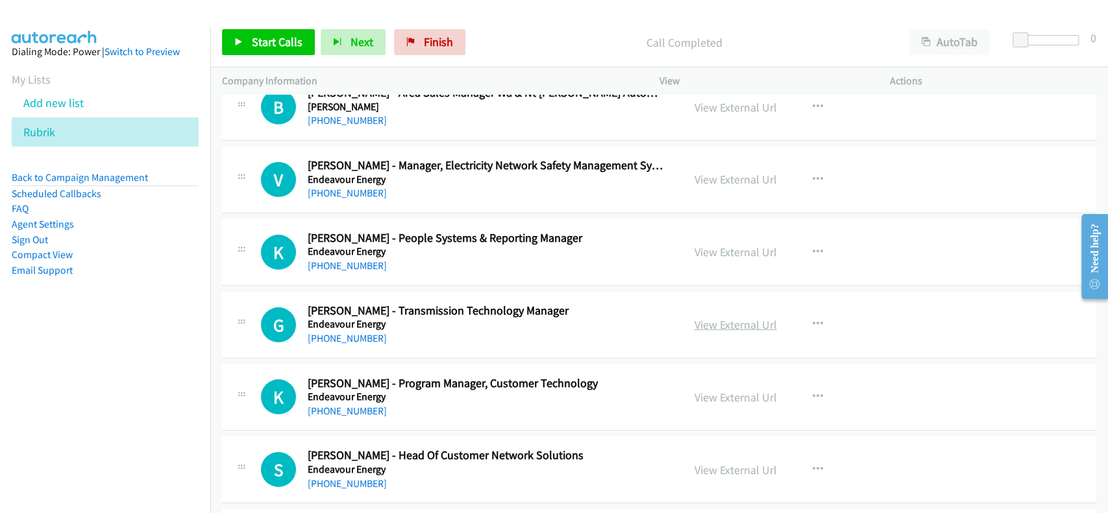
scroll to position [12633, 0]
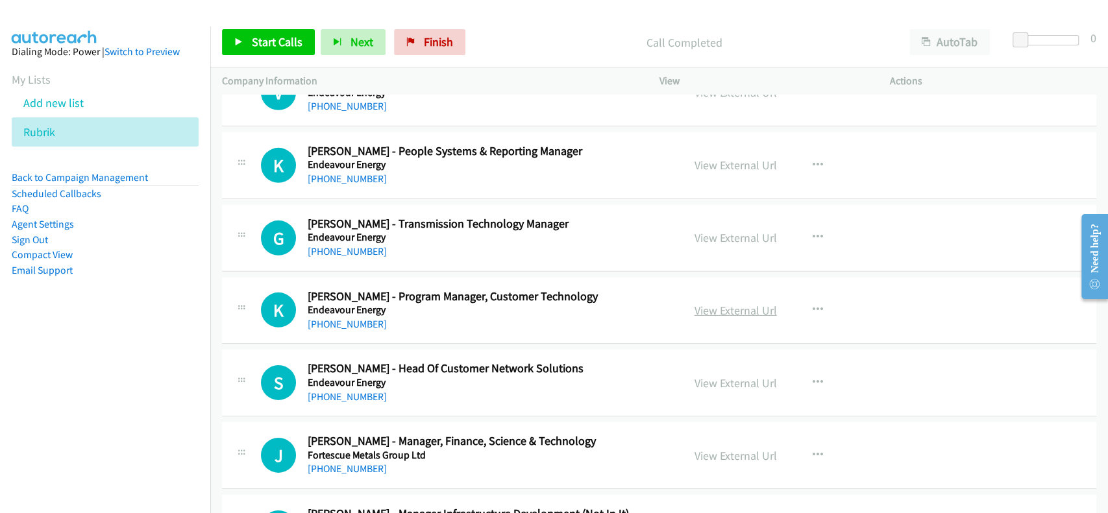
click at [733, 303] on link "View External Url" at bounding box center [735, 310] width 82 height 15
click at [337, 318] on link "[PHONE_NUMBER]" at bounding box center [347, 324] width 79 height 12
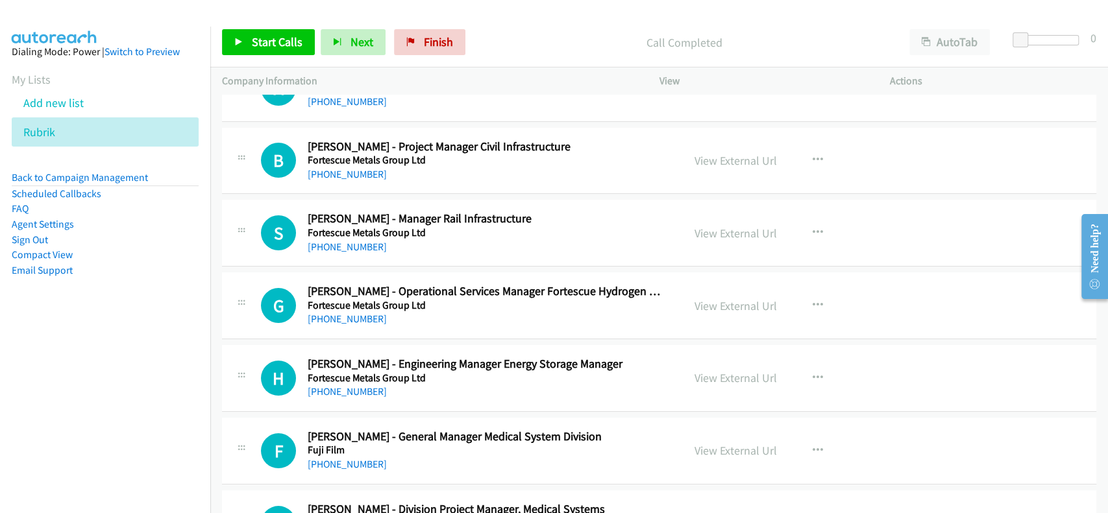
scroll to position [13152, 0]
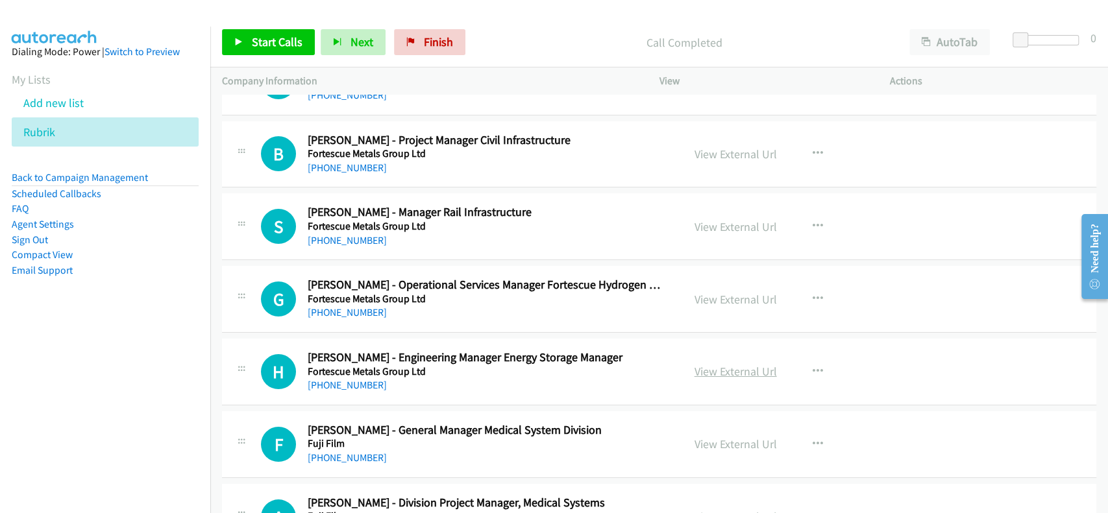
click at [707, 364] on link "View External Url" at bounding box center [735, 371] width 82 height 15
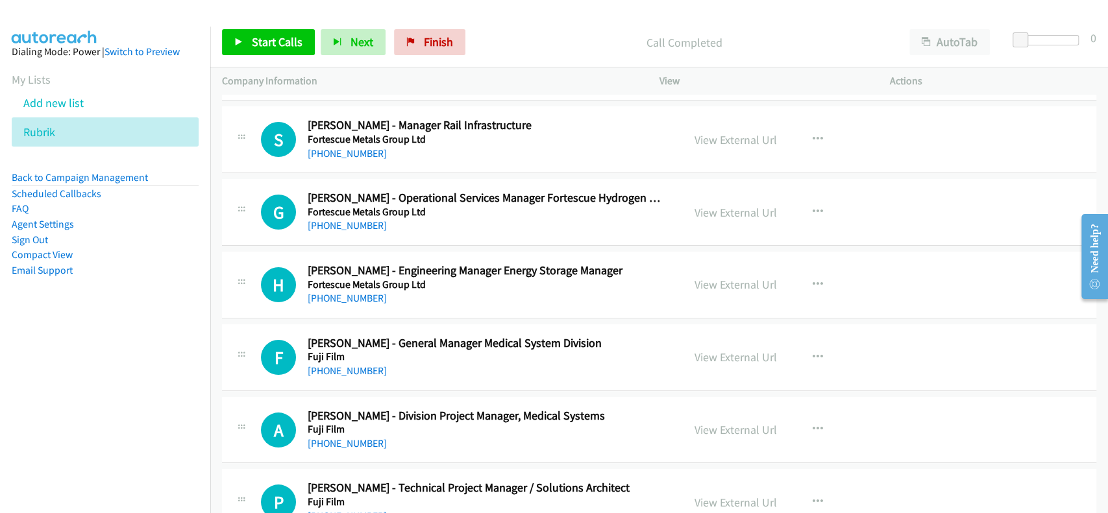
scroll to position [13325, 0]
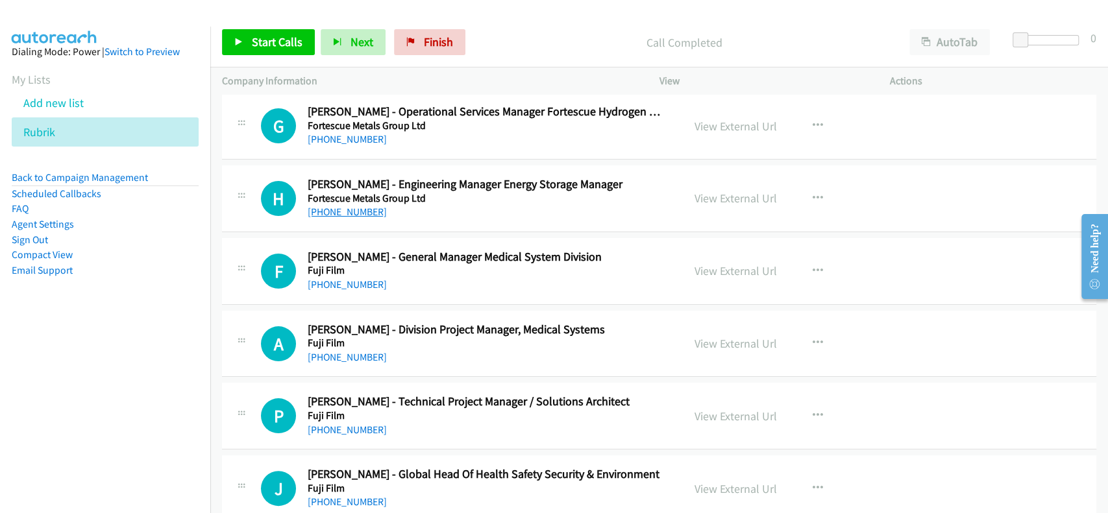
click at [343, 206] on link "[PHONE_NUMBER]" at bounding box center [347, 212] width 79 height 12
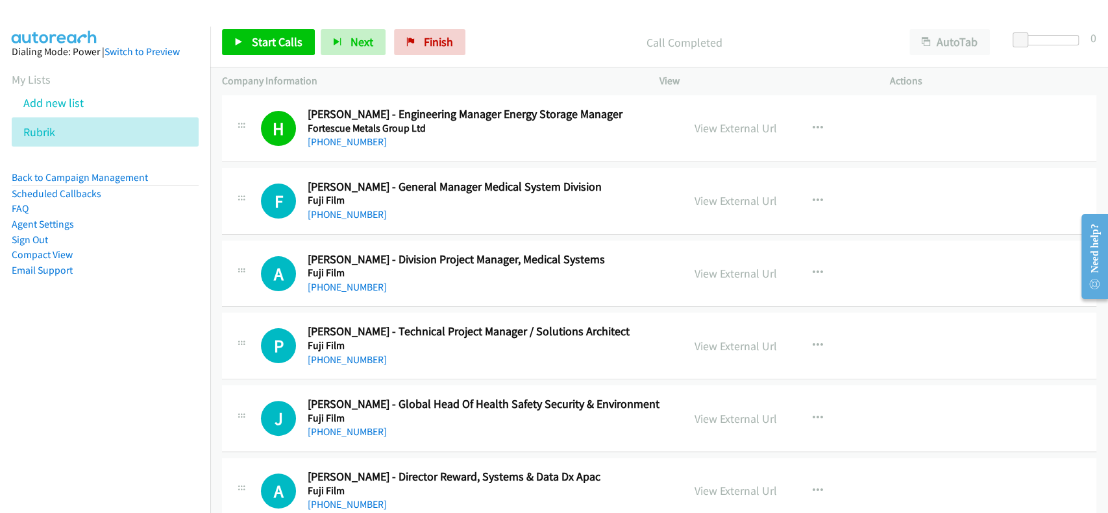
scroll to position [13412, 0]
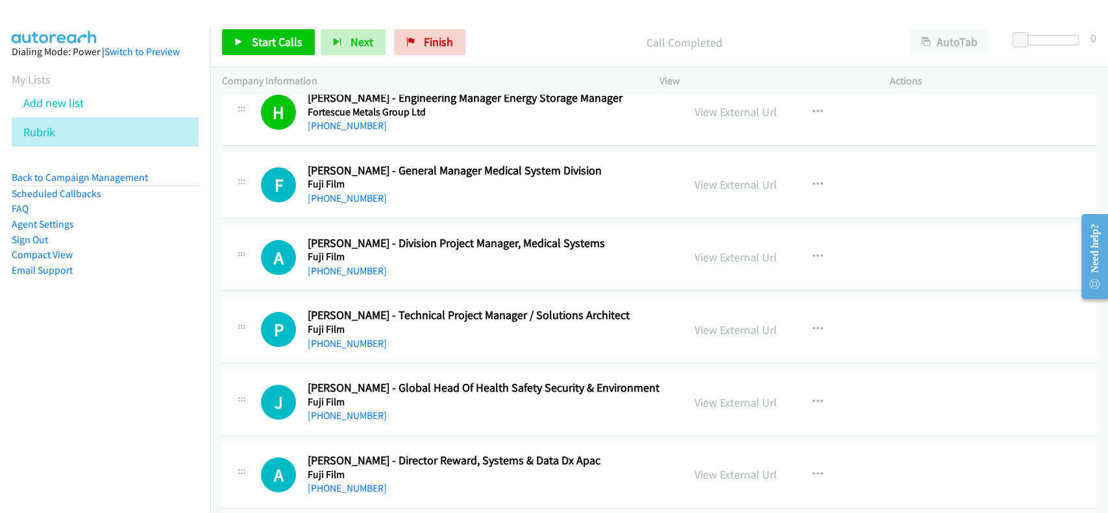
click at [721, 324] on div "View External Url View External Url Schedule/Manage Callback Start Calls Here R…" at bounding box center [804, 329] width 242 height 43
click at [721, 323] on link "View External Url" at bounding box center [735, 330] width 82 height 15
click at [334, 336] on div "[PHONE_NUMBER]" at bounding box center [486, 344] width 357 height 16
click at [337, 337] on link "[PHONE_NUMBER]" at bounding box center [347, 343] width 79 height 12
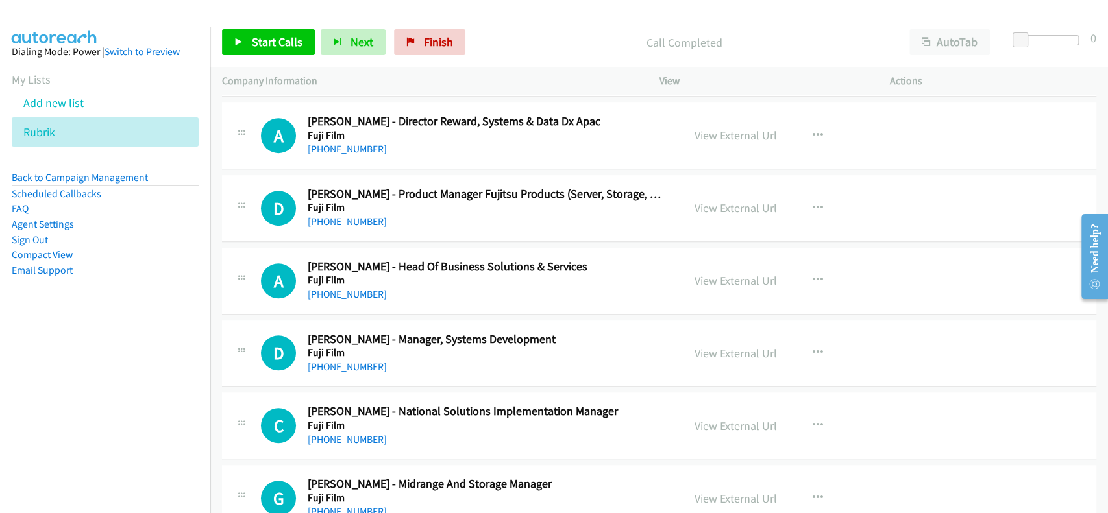
scroll to position [13758, 0]
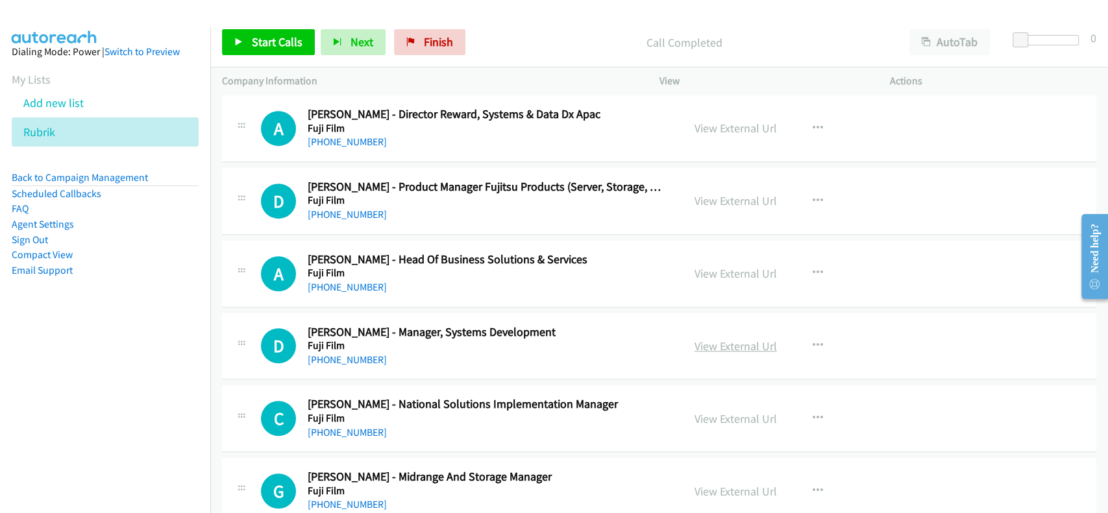
click at [731, 339] on link "View External Url" at bounding box center [735, 346] width 82 height 15
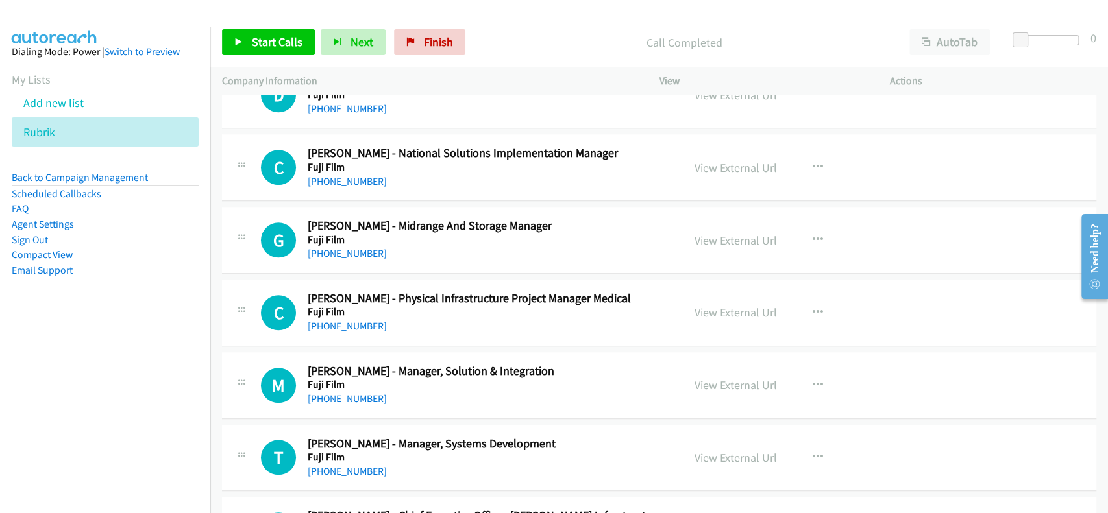
scroll to position [13845, 0]
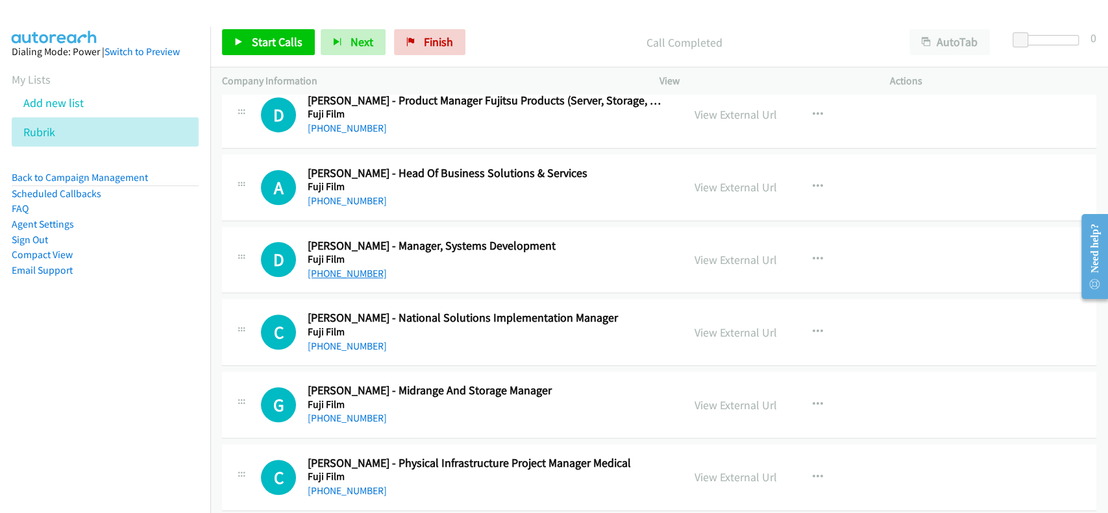
click at [336, 267] on link "[PHONE_NUMBER]" at bounding box center [347, 273] width 79 height 12
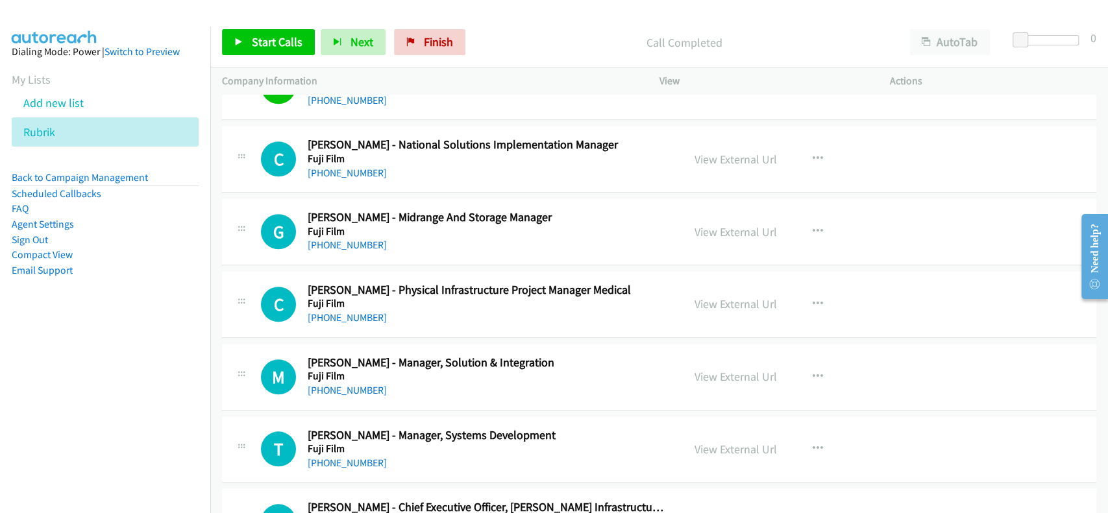
scroll to position [14104, 0]
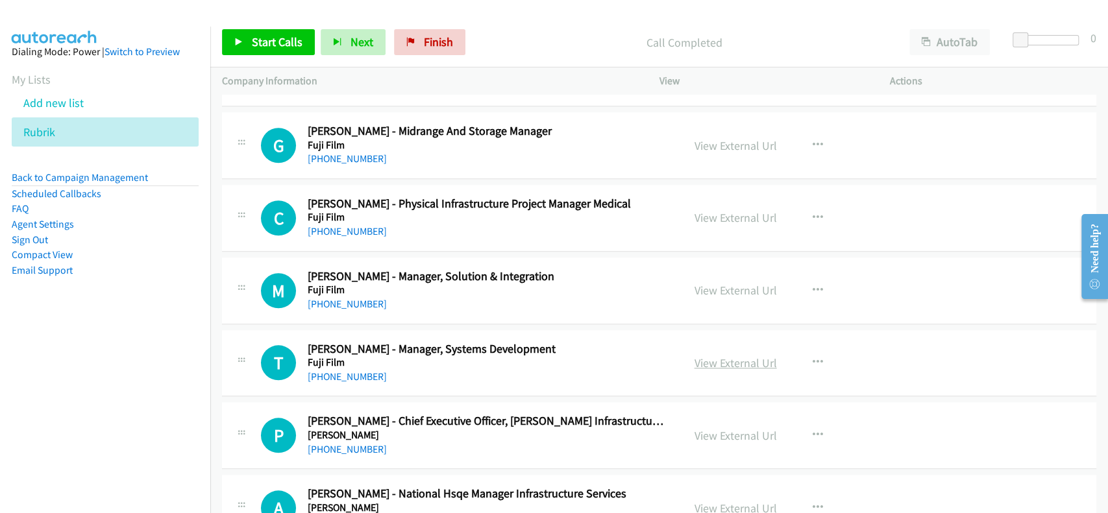
click at [727, 356] on link "View External Url" at bounding box center [735, 363] width 82 height 15
click at [332, 371] on link "[PHONE_NUMBER]" at bounding box center [347, 377] width 79 height 12
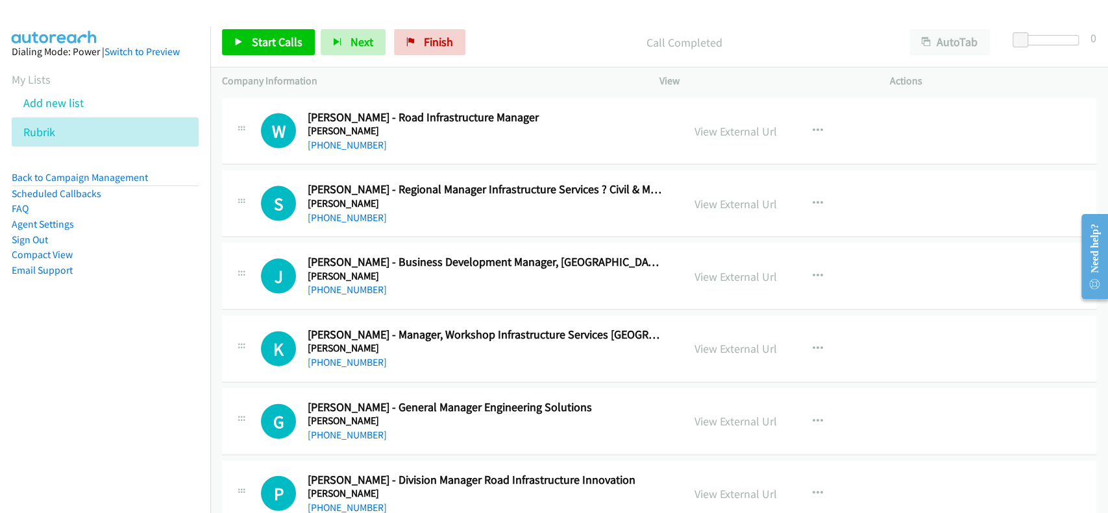
scroll to position [15143, 0]
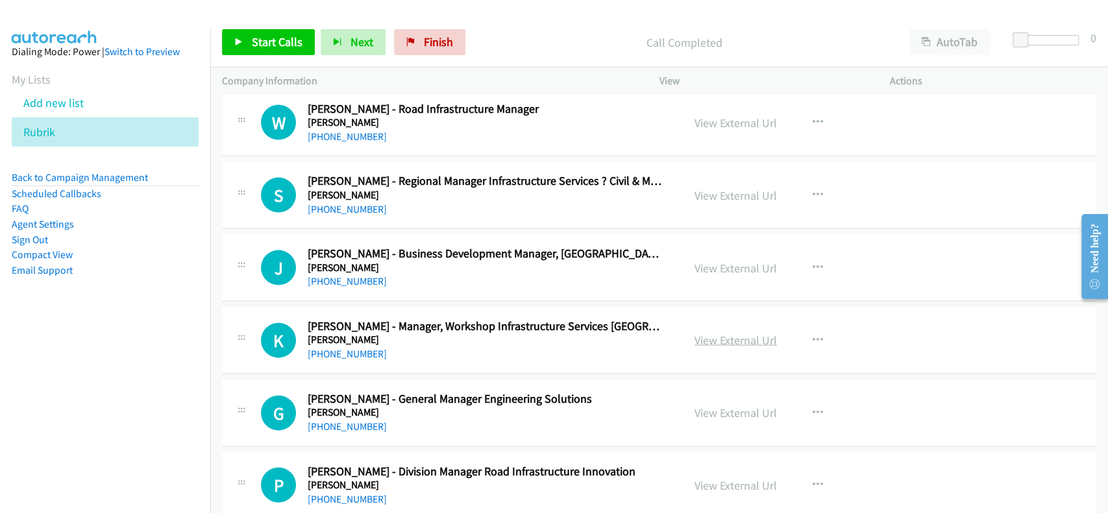
click at [737, 333] on link "View External Url" at bounding box center [735, 340] width 82 height 15
click at [347, 348] on link "[PHONE_NUMBER]" at bounding box center [347, 354] width 79 height 12
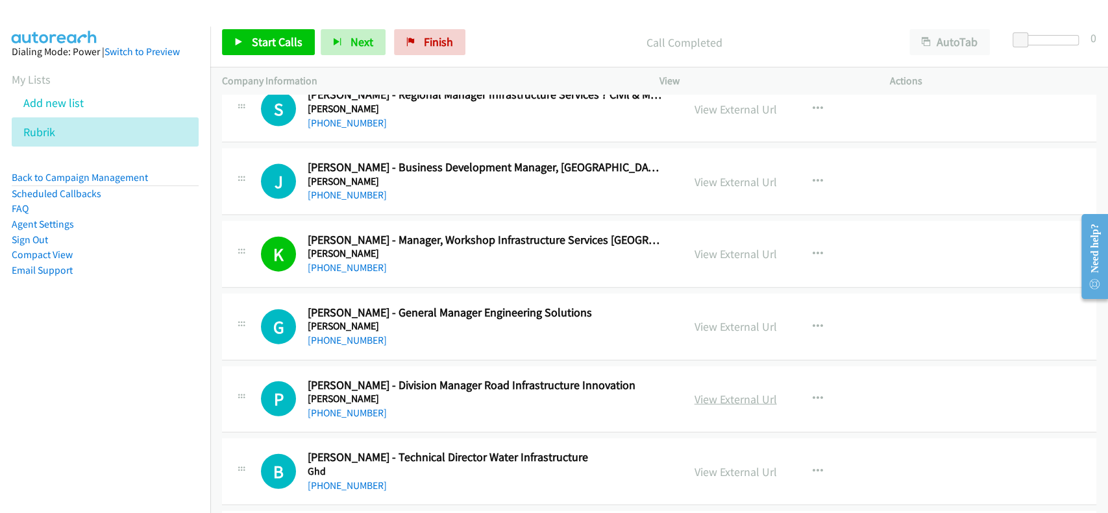
click at [701, 392] on link "View External Url" at bounding box center [735, 399] width 82 height 15
click at [328, 407] on link "[PHONE_NUMBER]" at bounding box center [347, 413] width 79 height 12
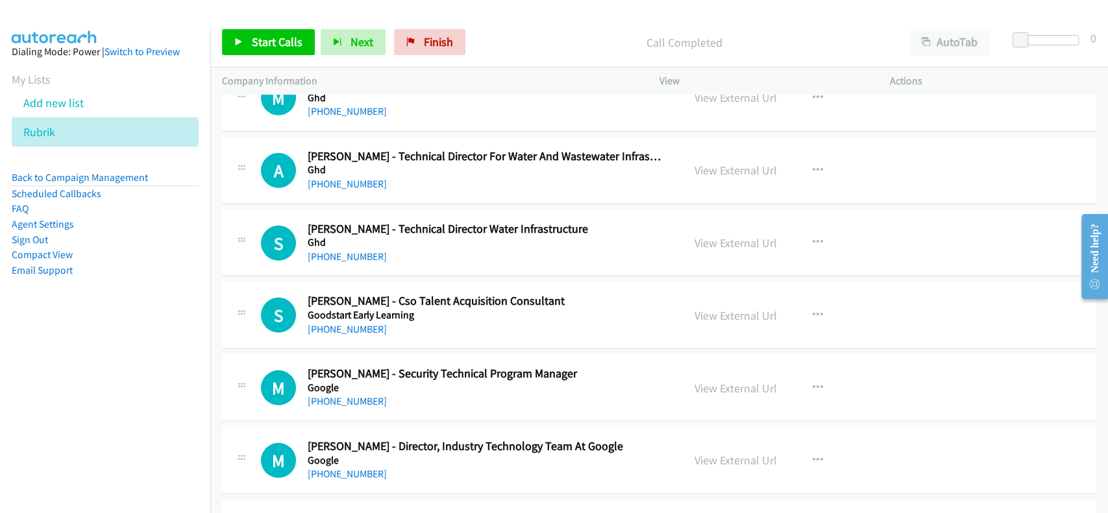
scroll to position [15835, 0]
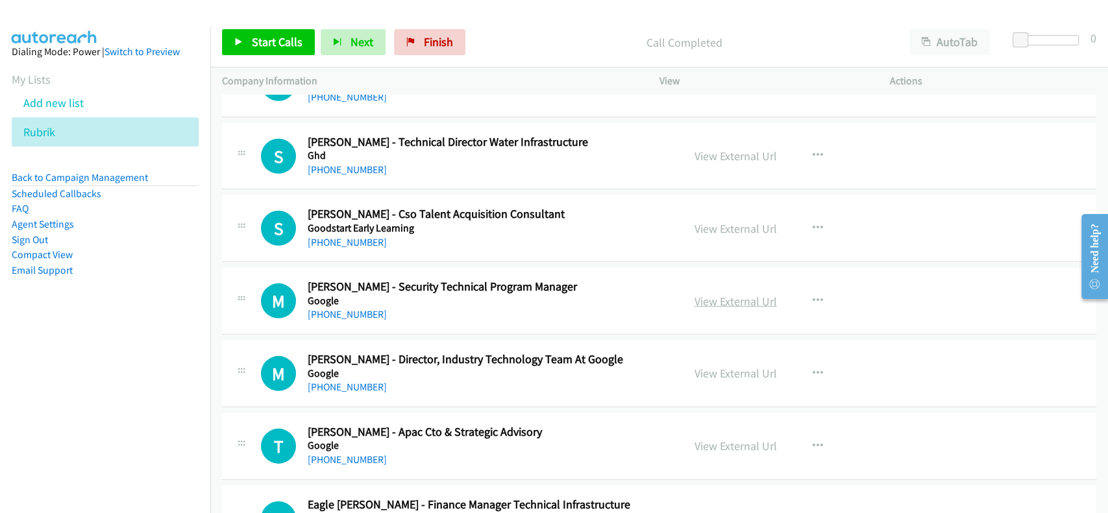
click at [704, 294] on link "View External Url" at bounding box center [735, 301] width 82 height 15
click at [331, 307] on div "[PHONE_NUMBER]" at bounding box center [486, 315] width 357 height 16
click at [331, 308] on link "[PHONE_NUMBER]" at bounding box center [347, 314] width 79 height 12
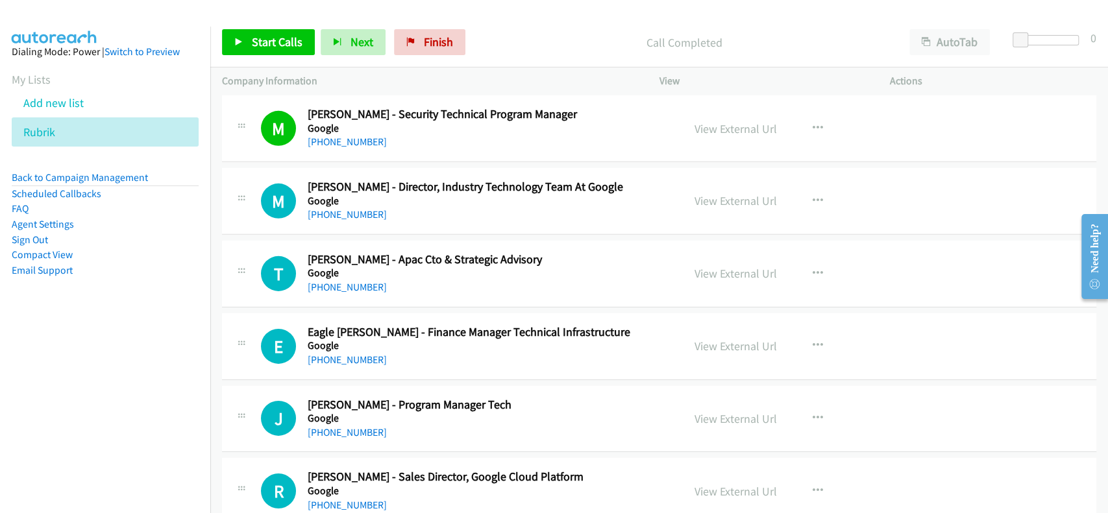
scroll to position [16095, 0]
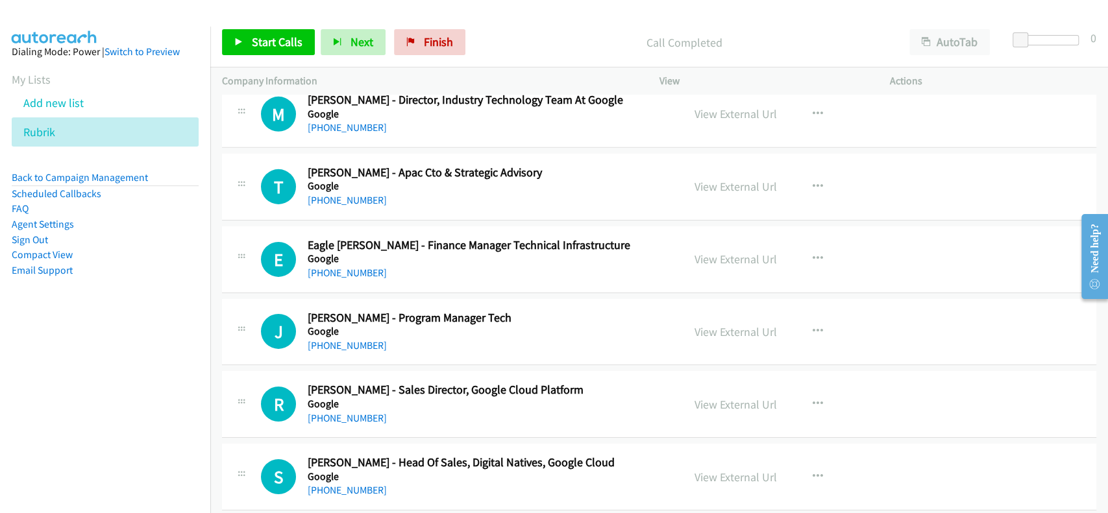
click at [722, 252] on div "View External Url View External Url Schedule/Manage Callback Start Calls Here R…" at bounding box center [804, 259] width 242 height 43
click at [722, 252] on link "View External Url" at bounding box center [735, 259] width 82 height 15
click at [353, 267] on link "[PHONE_NUMBER]" at bounding box center [347, 273] width 79 height 12
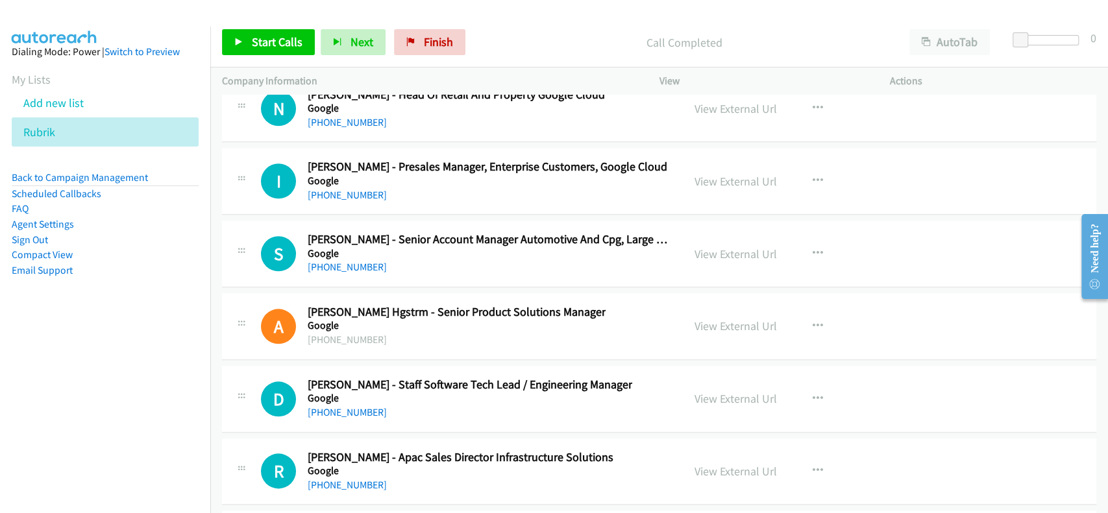
scroll to position [17565, 0]
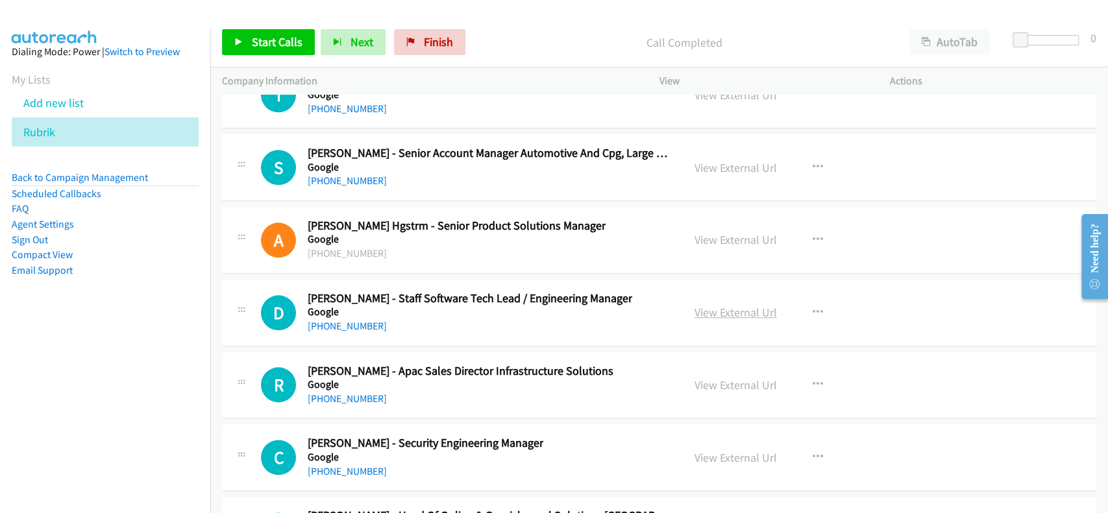
click at [722, 305] on link "View External Url" at bounding box center [735, 312] width 82 height 15
click at [356, 320] on link "[PHONE_NUMBER]" at bounding box center [347, 326] width 79 height 12
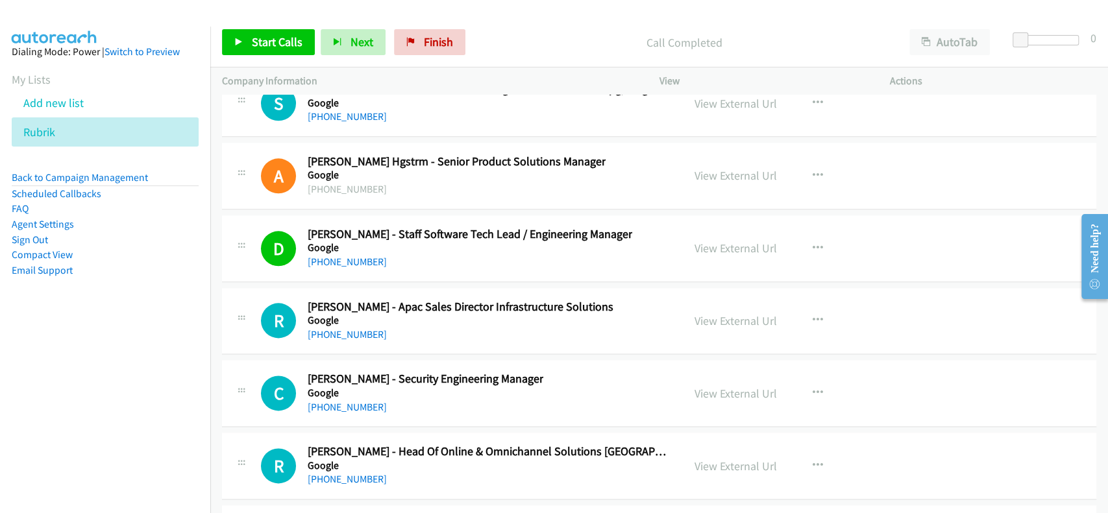
scroll to position [17652, 0]
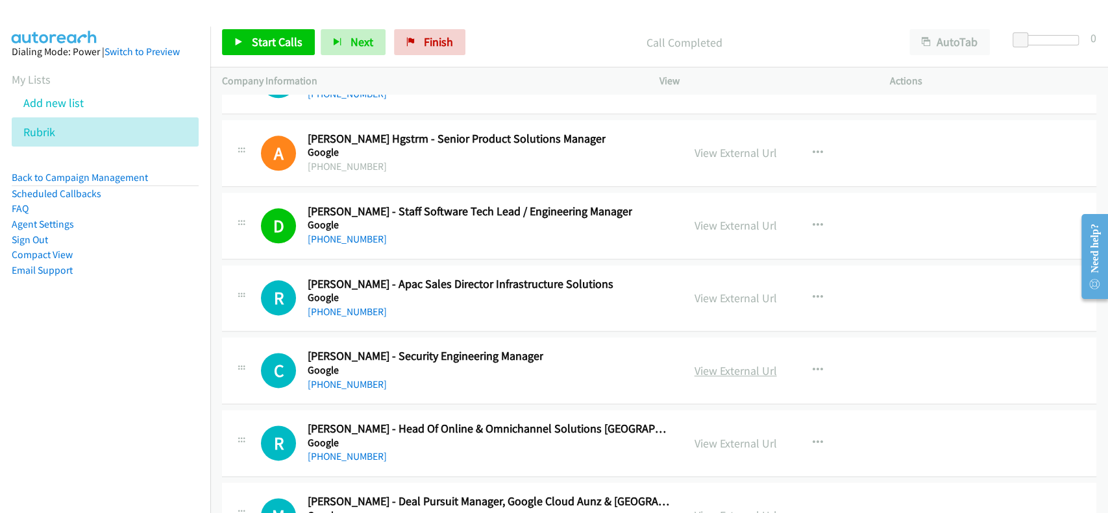
click at [719, 363] on link "View External Url" at bounding box center [735, 370] width 82 height 15
click at [354, 378] on link "[PHONE_NUMBER]" at bounding box center [347, 384] width 79 height 12
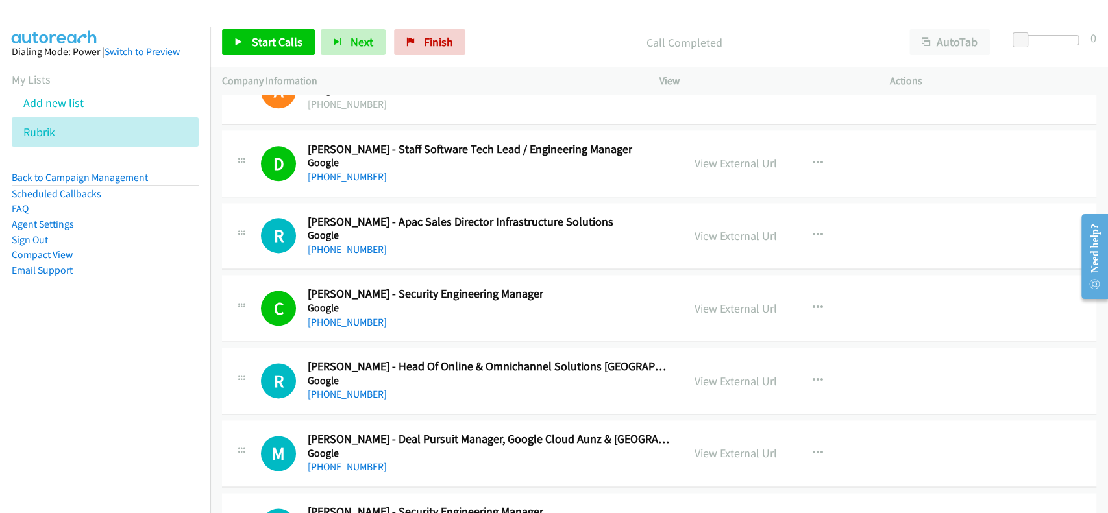
scroll to position [17738, 0]
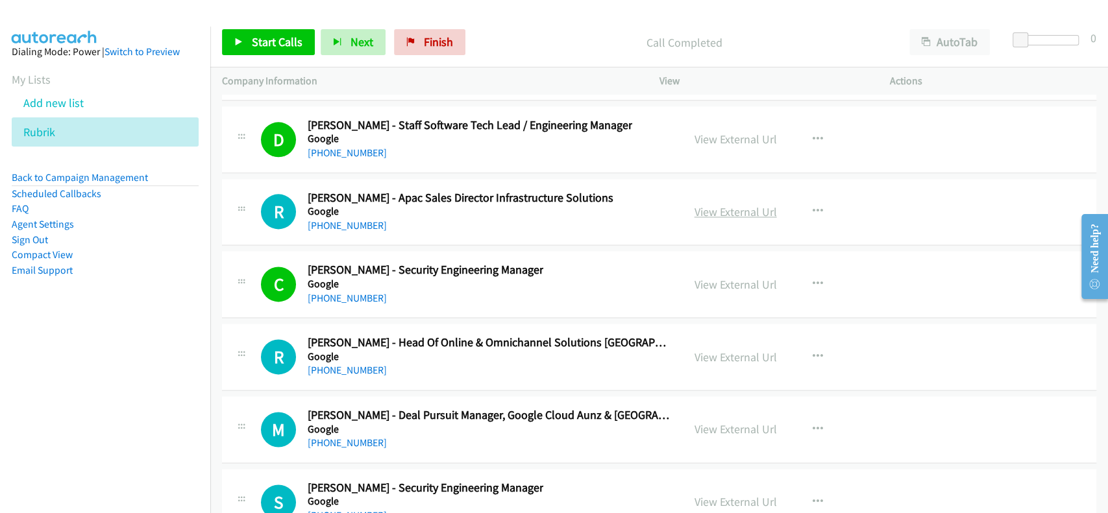
click at [731, 204] on link "View External Url" at bounding box center [735, 211] width 82 height 15
click at [345, 219] on link "[PHONE_NUMBER]" at bounding box center [347, 225] width 79 height 12
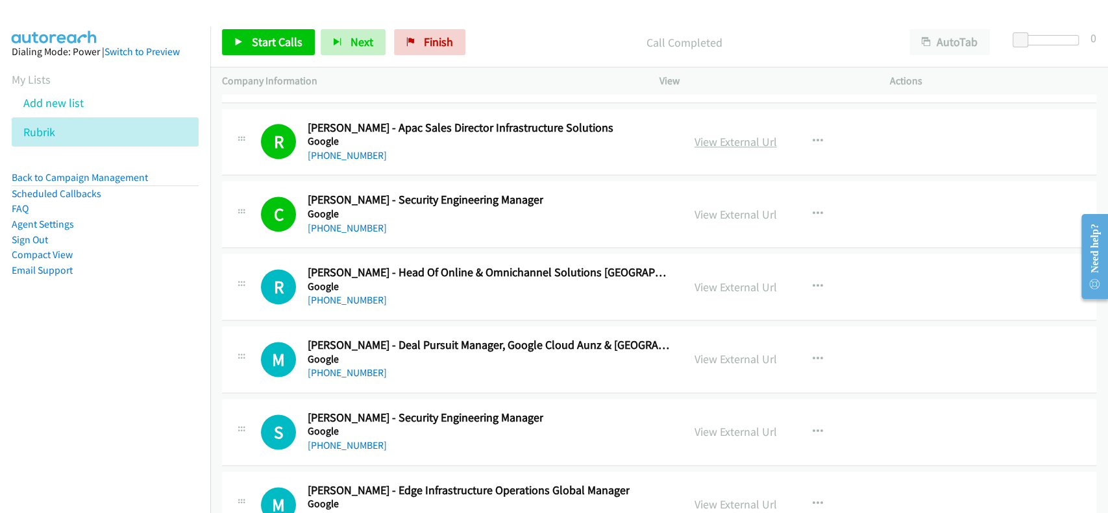
scroll to position [17825, 0]
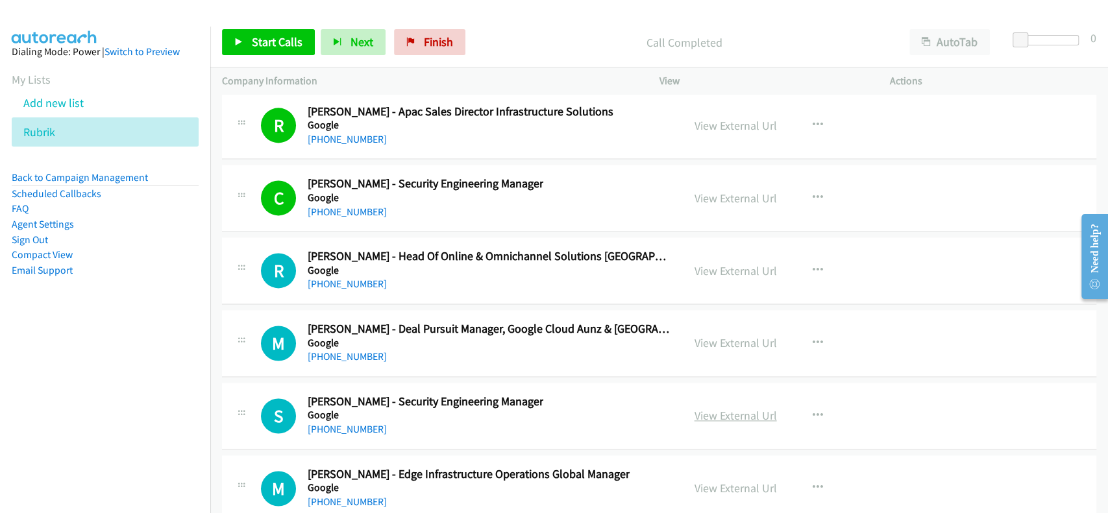
click at [710, 408] on link "View External Url" at bounding box center [735, 415] width 82 height 15
click at [336, 423] on link "[PHONE_NUMBER]" at bounding box center [347, 429] width 79 height 12
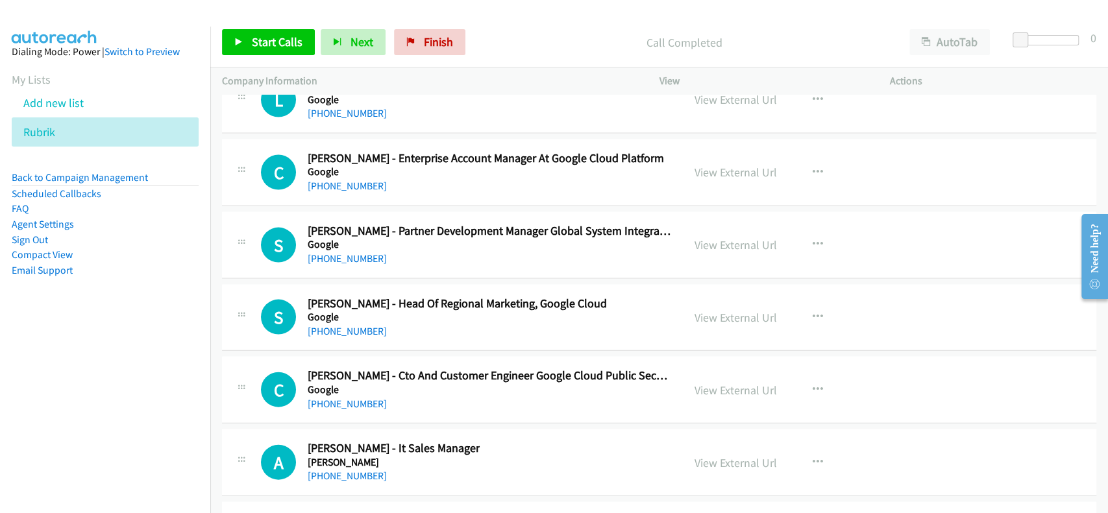
scroll to position [18517, 0]
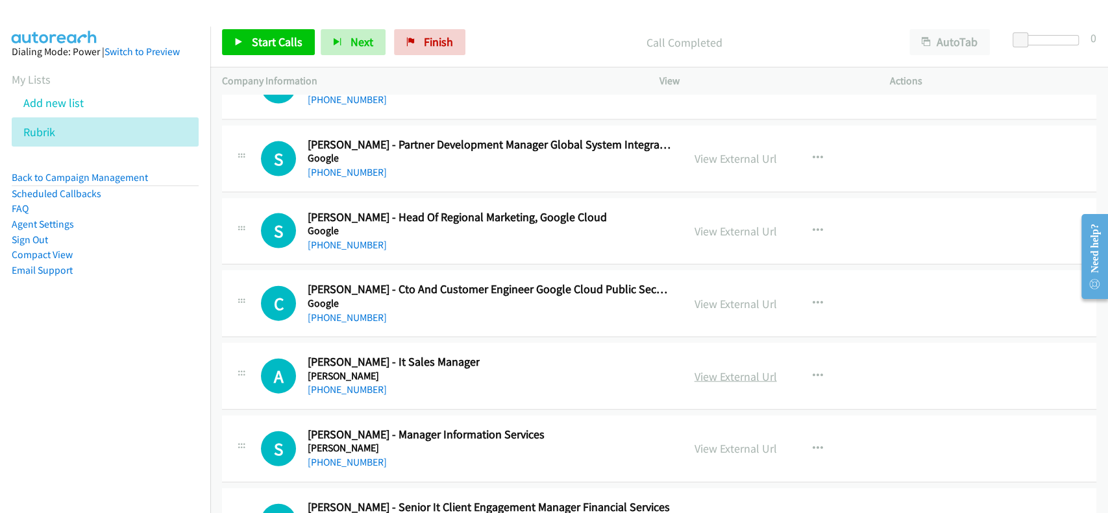
click at [721, 369] on link "View External Url" at bounding box center [735, 376] width 82 height 15
click at [322, 384] on link "[PHONE_NUMBER]" at bounding box center [347, 390] width 79 height 12
